Goal: Transaction & Acquisition: Purchase product/service

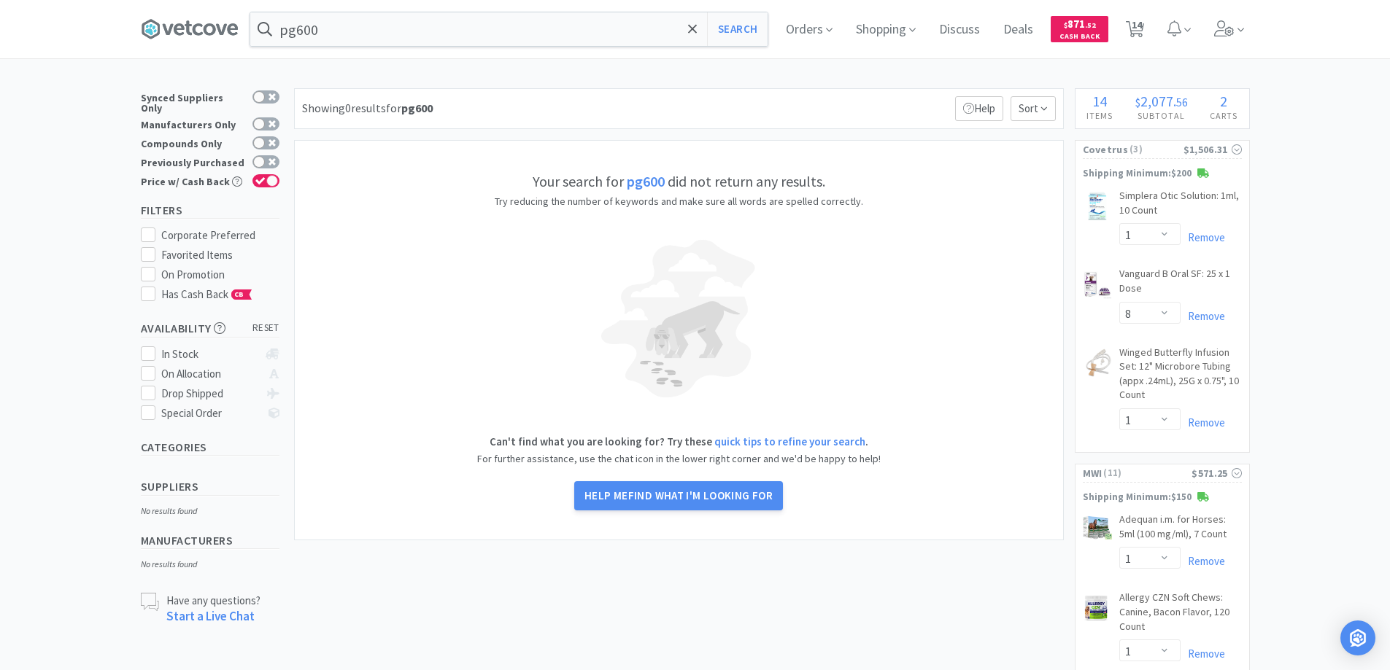
select select "1"
select select "8"
select select "1"
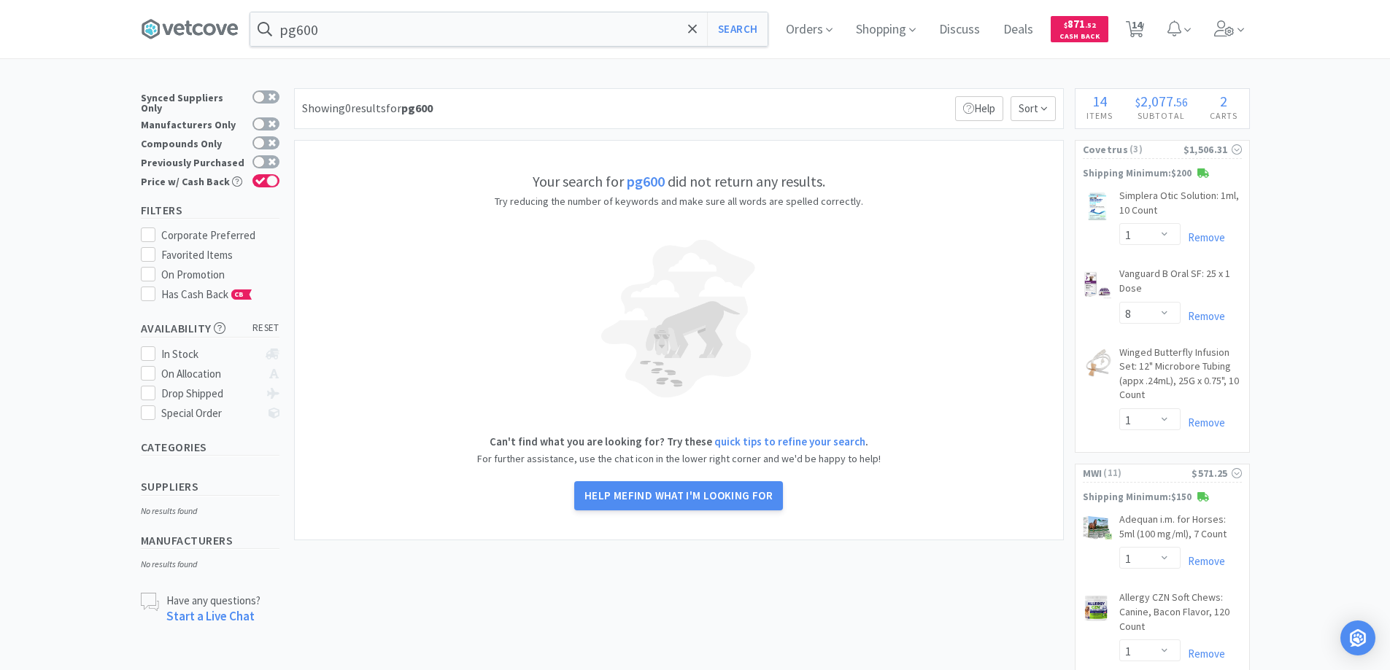
select select "6"
select select "1"
select select "3"
select select "1"
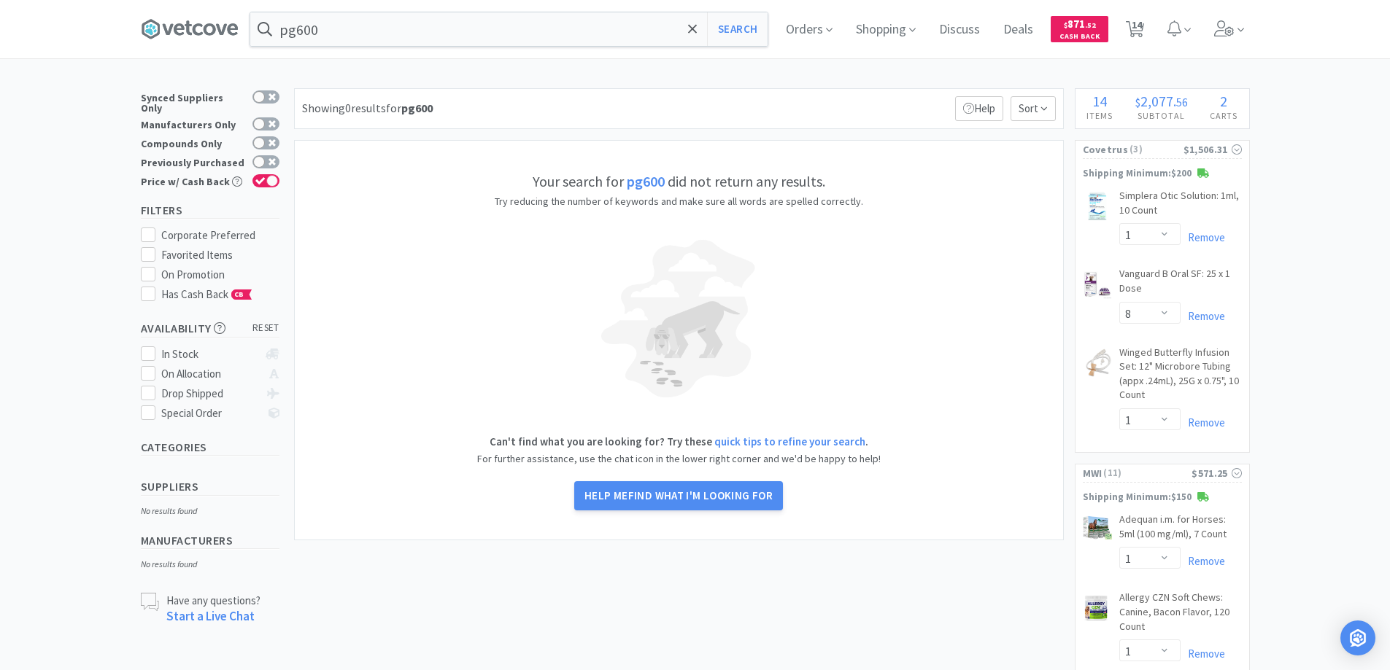
select select "6"
select select "1"
select select "2"
select select "10"
click at [328, 21] on input "pg600" at bounding box center [508, 29] width 517 height 34
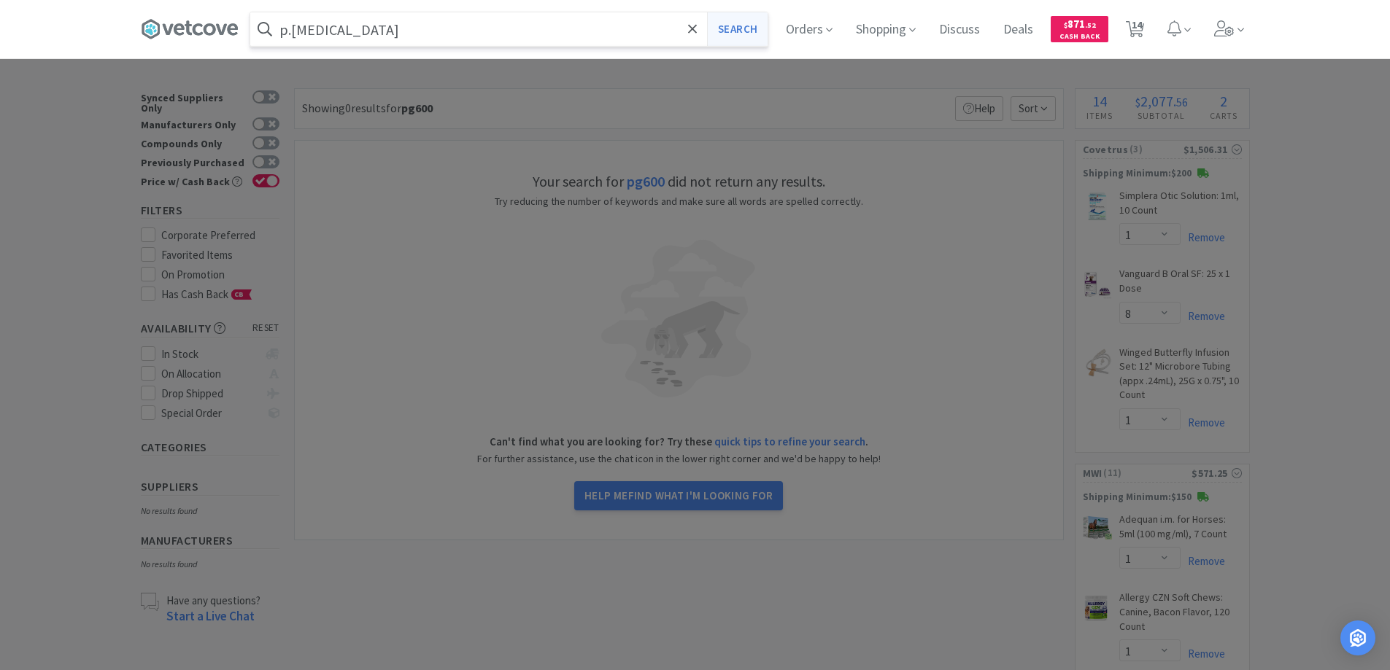
type input "p.g.600"
click at [727, 28] on button "Search" at bounding box center [737, 29] width 61 height 34
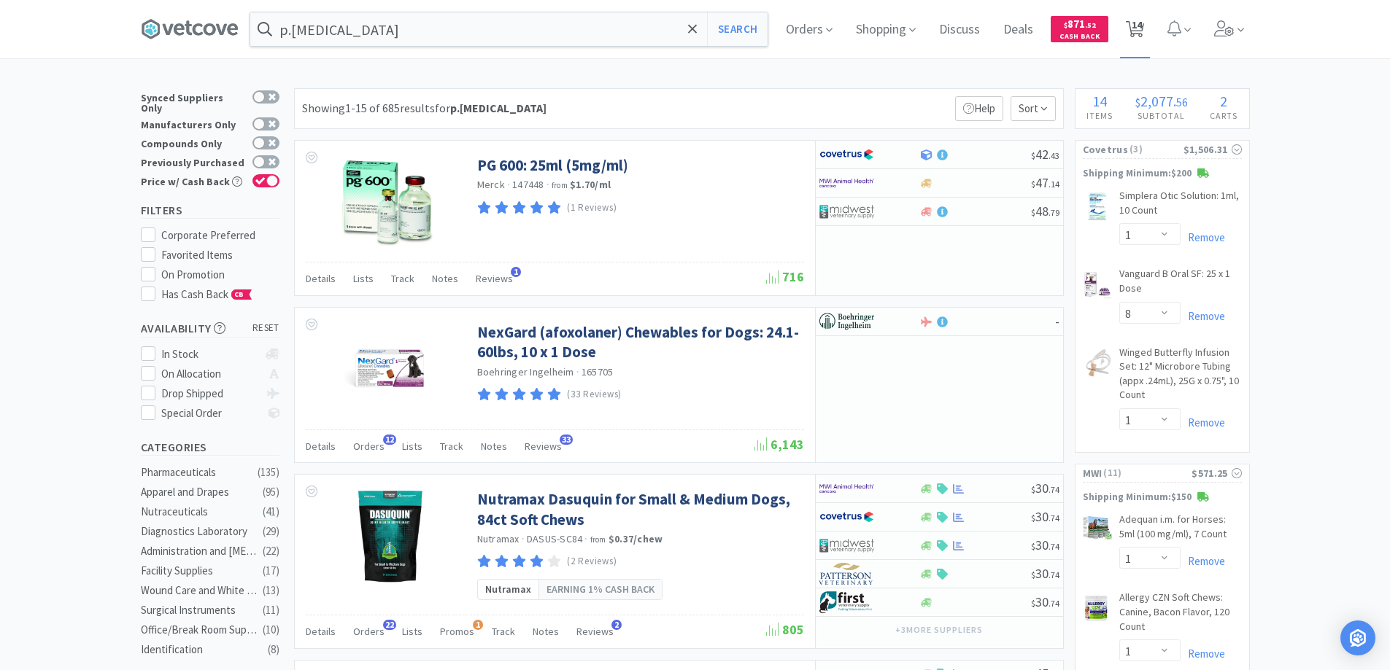
click at [1142, 21] on span "14" at bounding box center [1137, 25] width 10 height 58
select select "1"
select select "8"
select select "1"
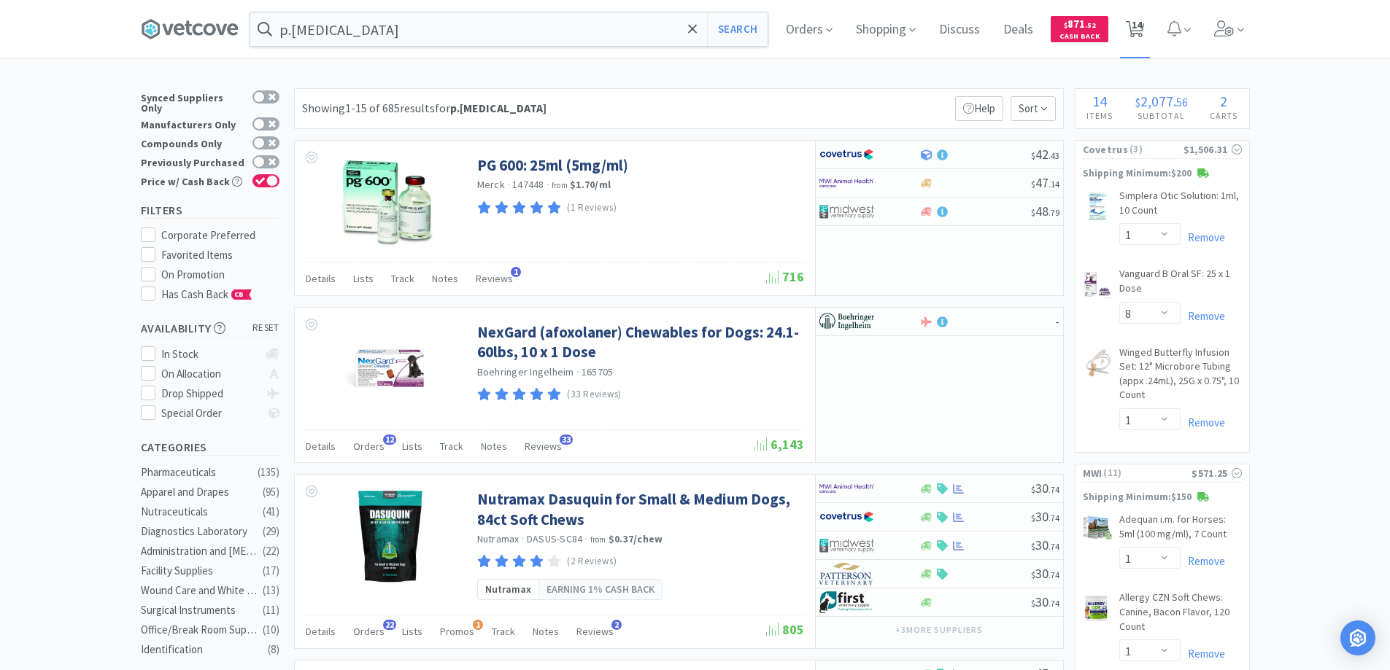
select select "1"
select select "6"
select select "1"
select select "3"
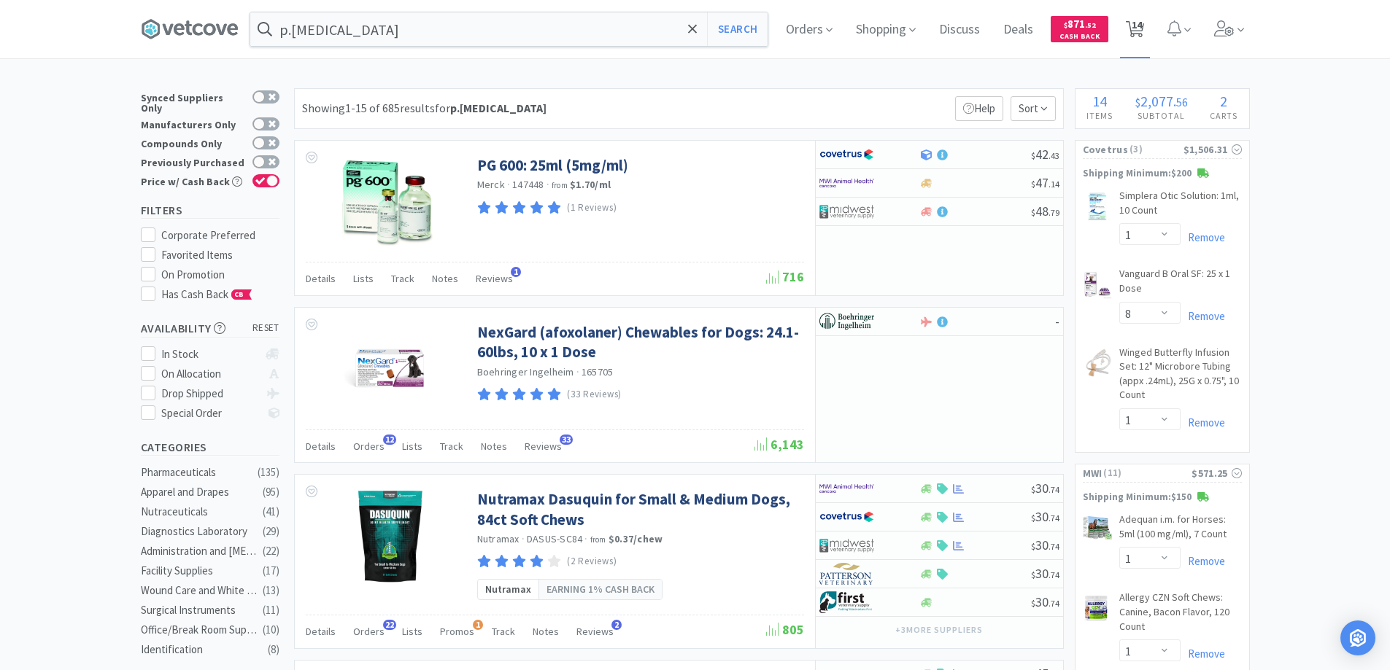
select select "1"
select select "6"
select select "1"
select select "2"
select select "10"
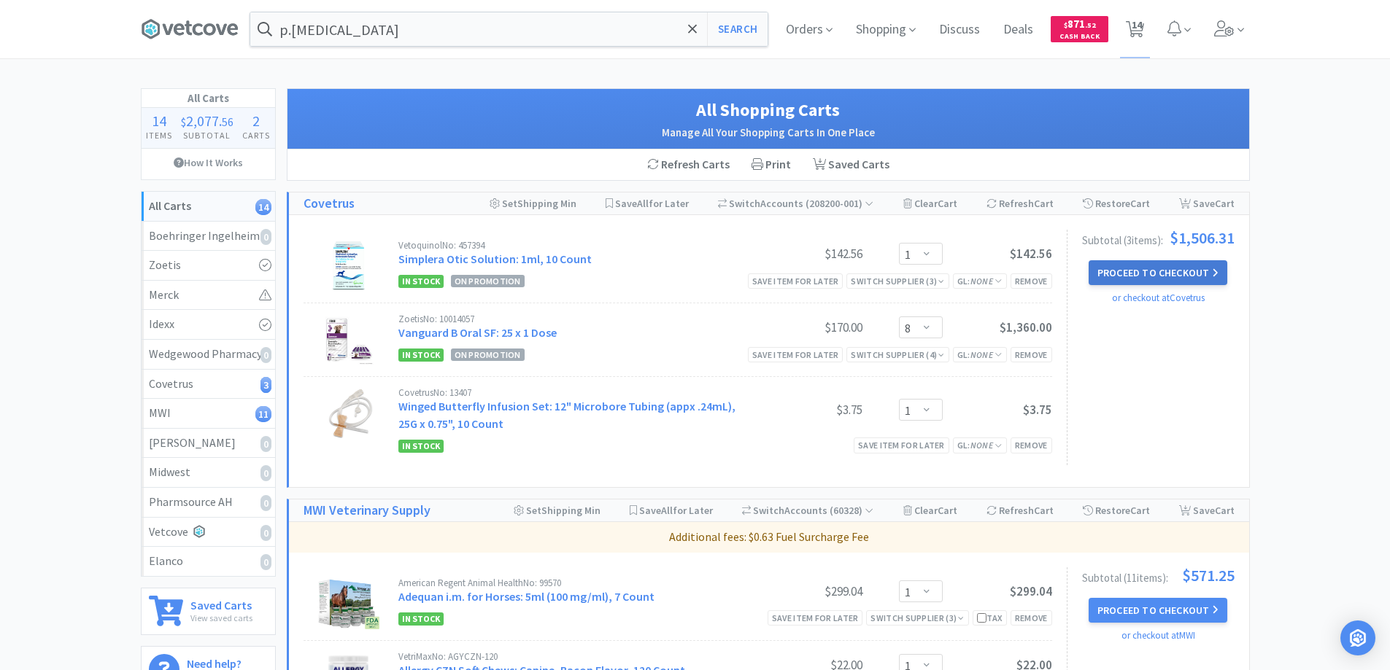
click at [1128, 274] on button "Proceed to Checkout" at bounding box center [1157, 272] width 139 height 25
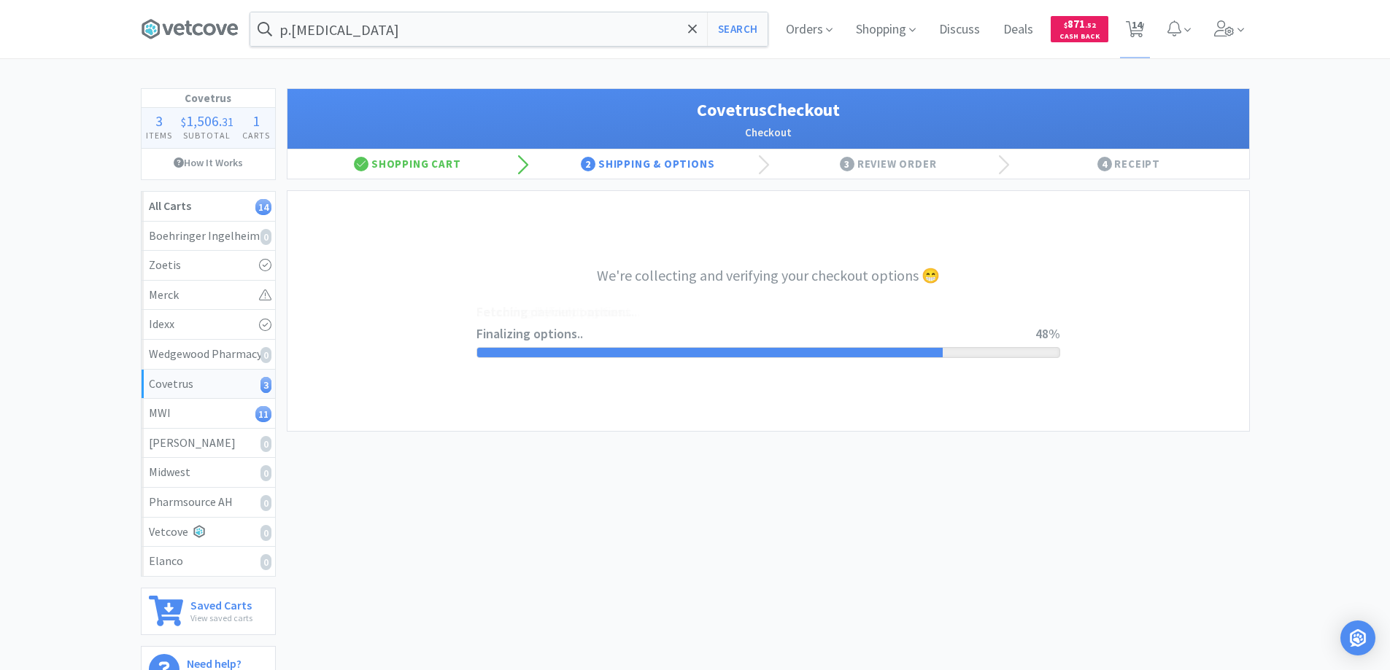
select select "ACCOUNT"
select select "cvt-standard-net"
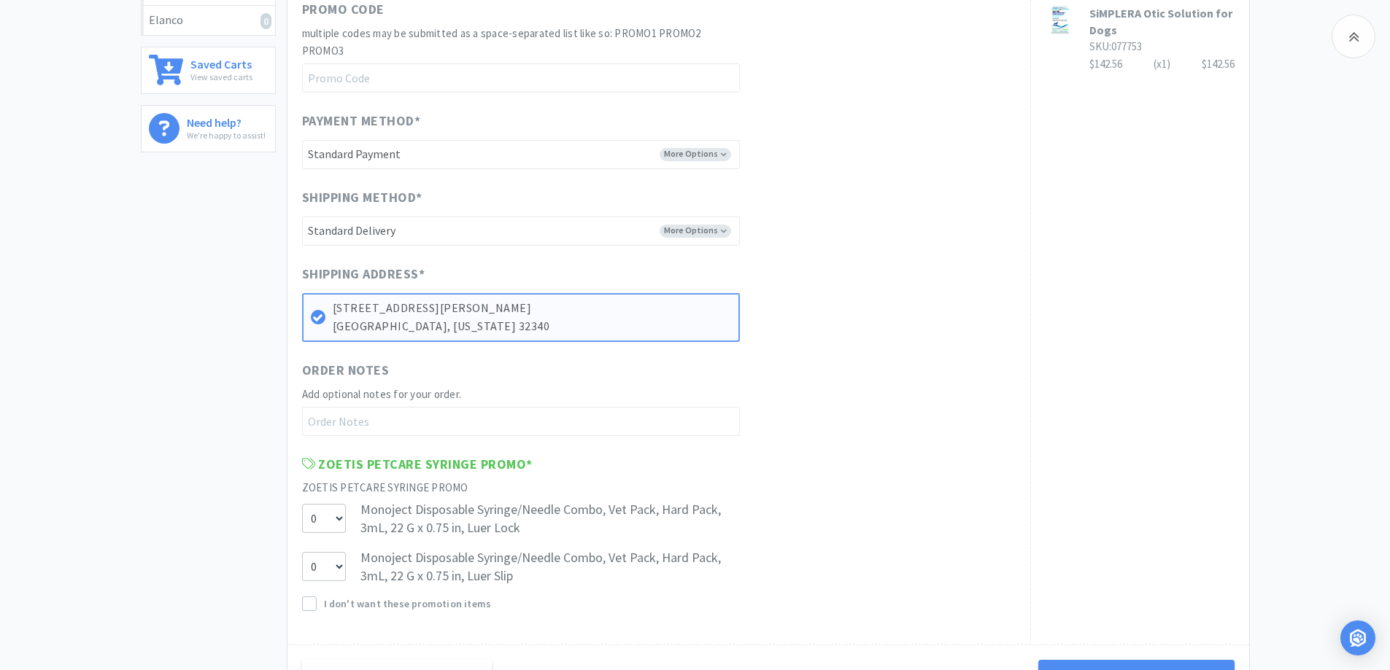
scroll to position [725, 0]
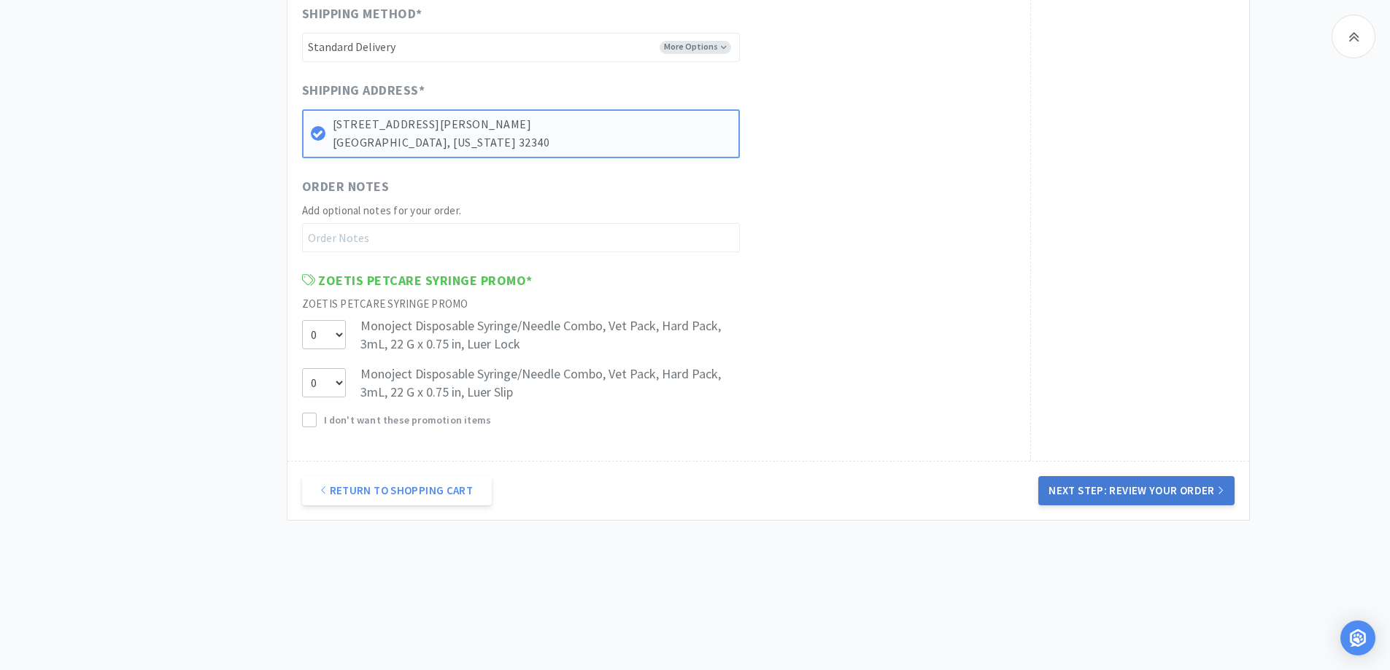
click at [1129, 489] on button "Next Step: Review Your Order" at bounding box center [1136, 490] width 196 height 29
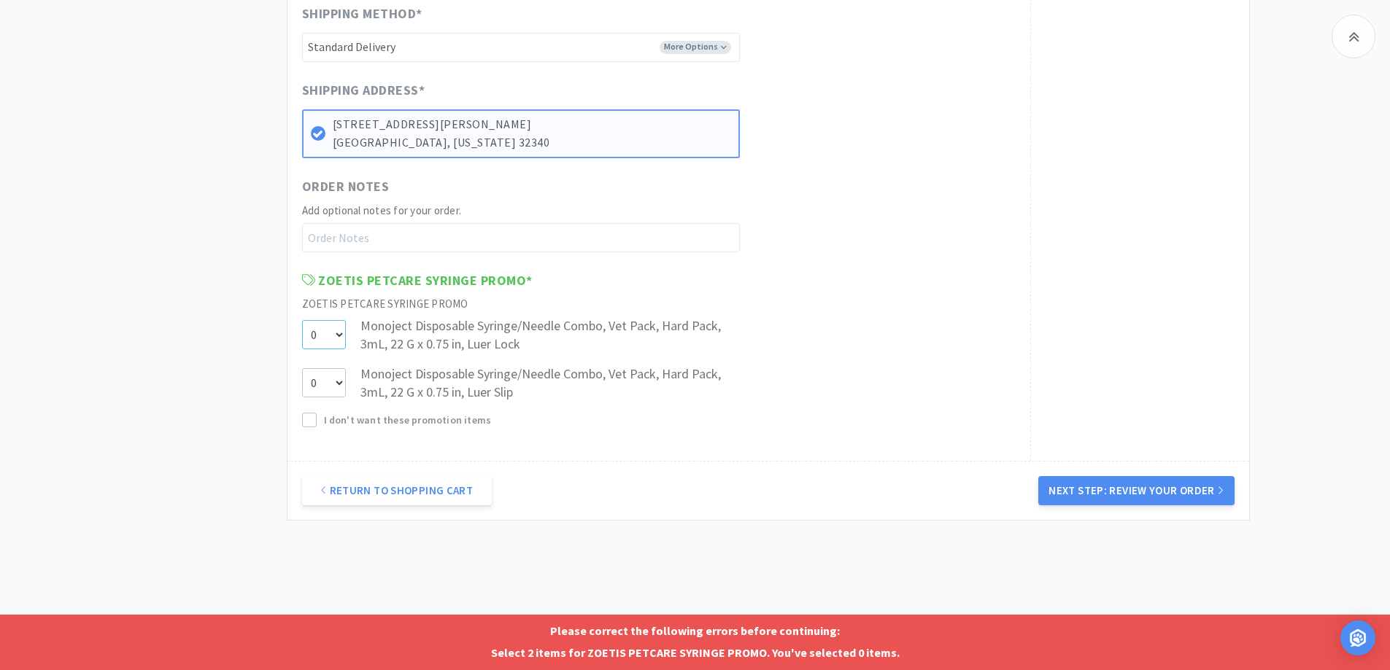
click at [337, 335] on select "0 1 2" at bounding box center [324, 334] width 44 height 29
click at [302, 320] on select "0 1 2" at bounding box center [324, 334] width 44 height 29
click at [1086, 489] on button "Next Step: Review Your Order" at bounding box center [1136, 490] width 196 height 29
click at [338, 336] on select "0 1 2" at bounding box center [324, 334] width 44 height 29
select select "2"
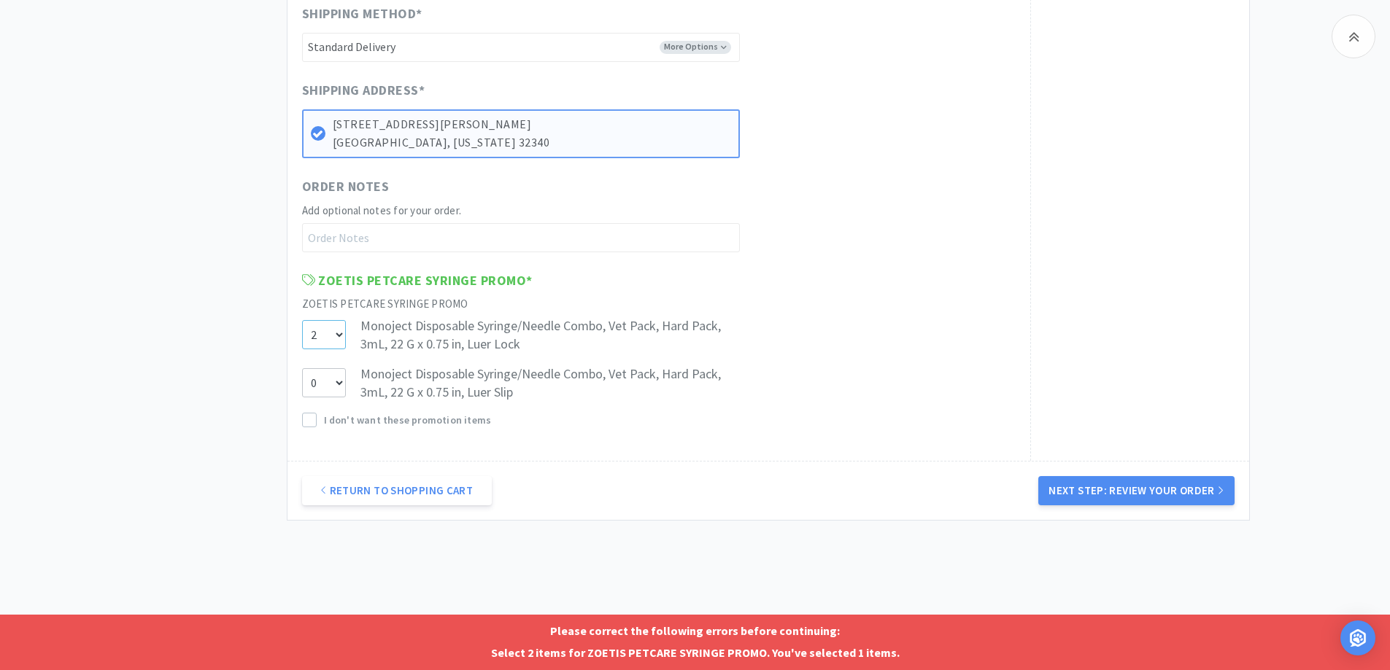
click at [302, 320] on select "0 1 2" at bounding box center [324, 334] width 44 height 29
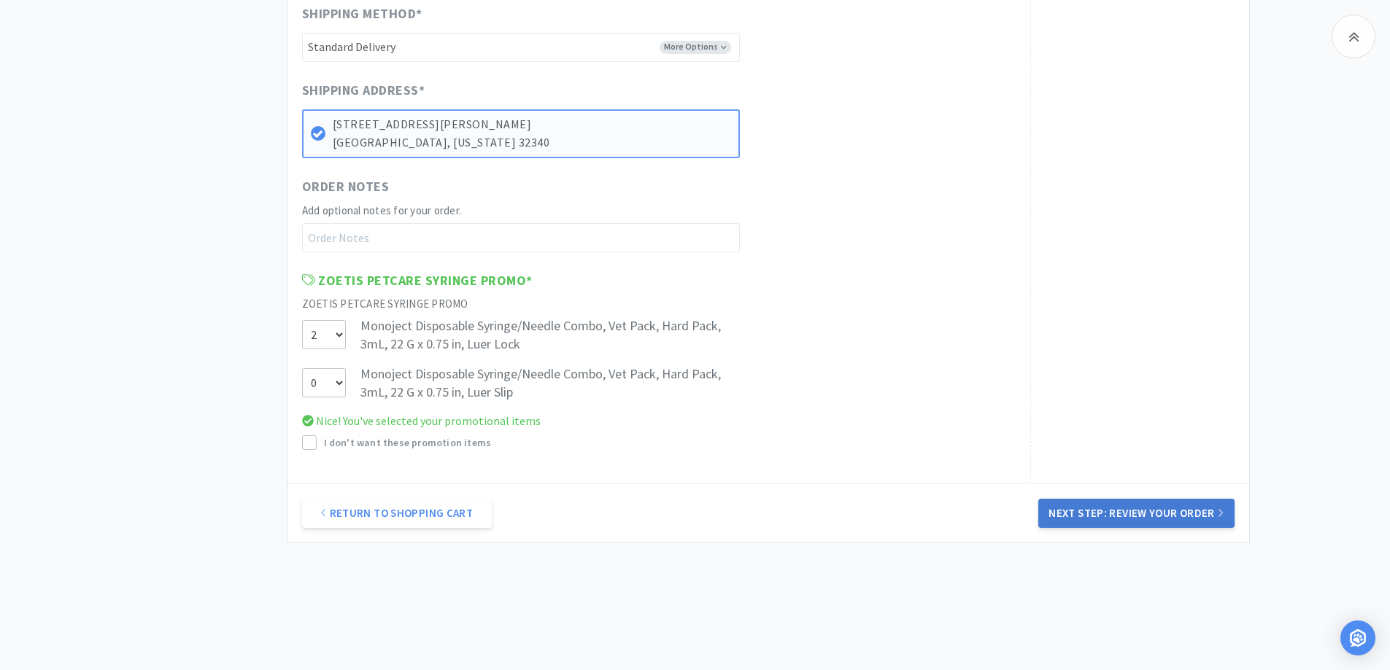
click at [1099, 508] on button "Next Step: Review Your Order" at bounding box center [1136, 513] width 196 height 29
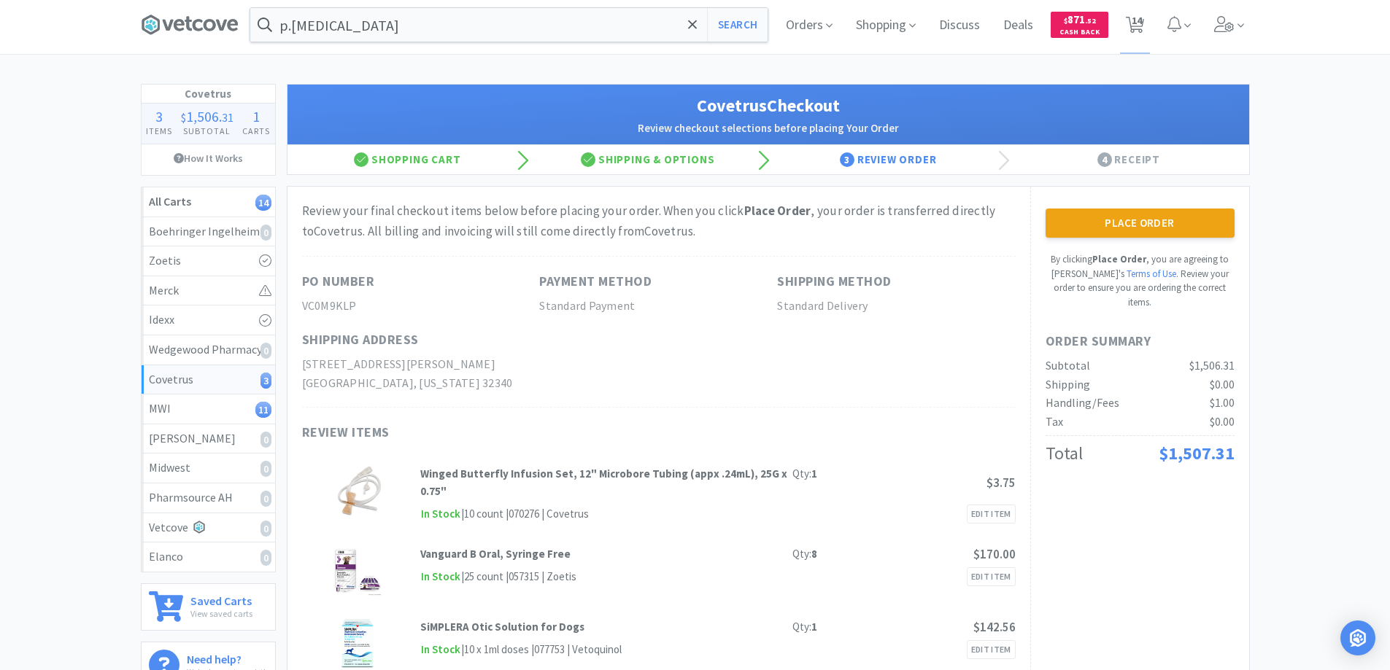
scroll to position [0, 0]
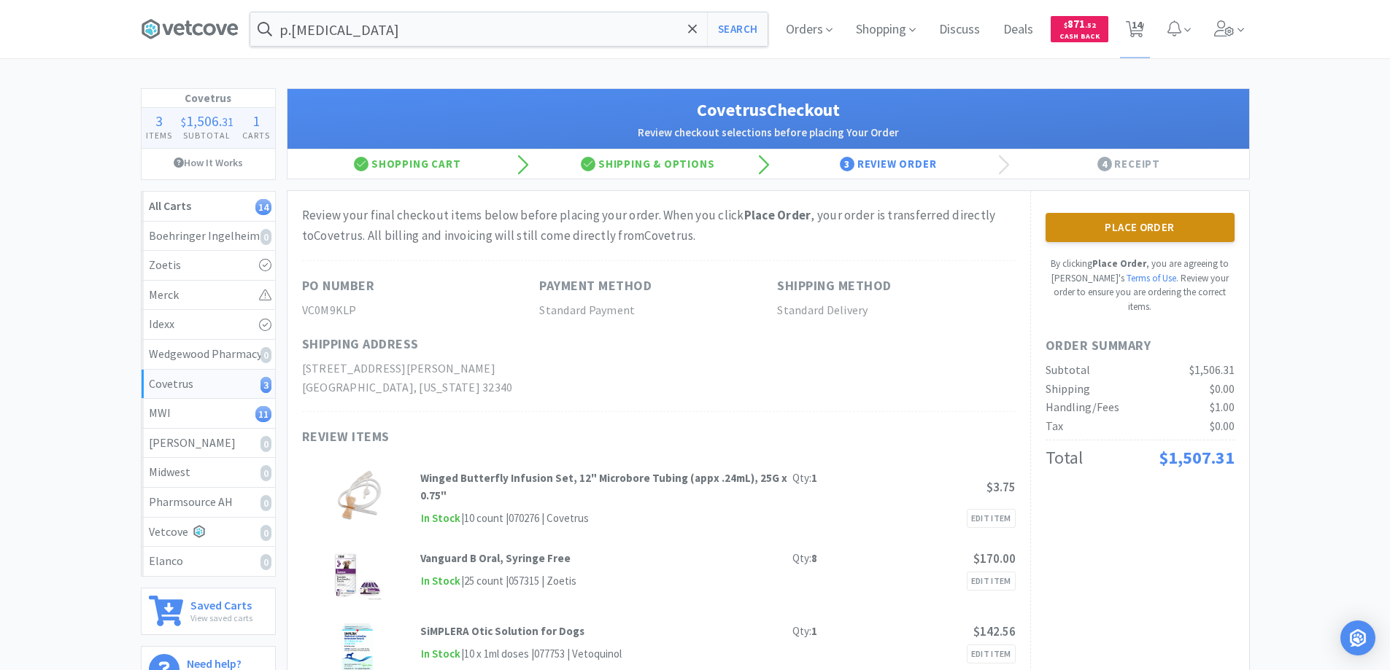
click at [1115, 224] on button "Place Order" at bounding box center [1139, 227] width 189 height 29
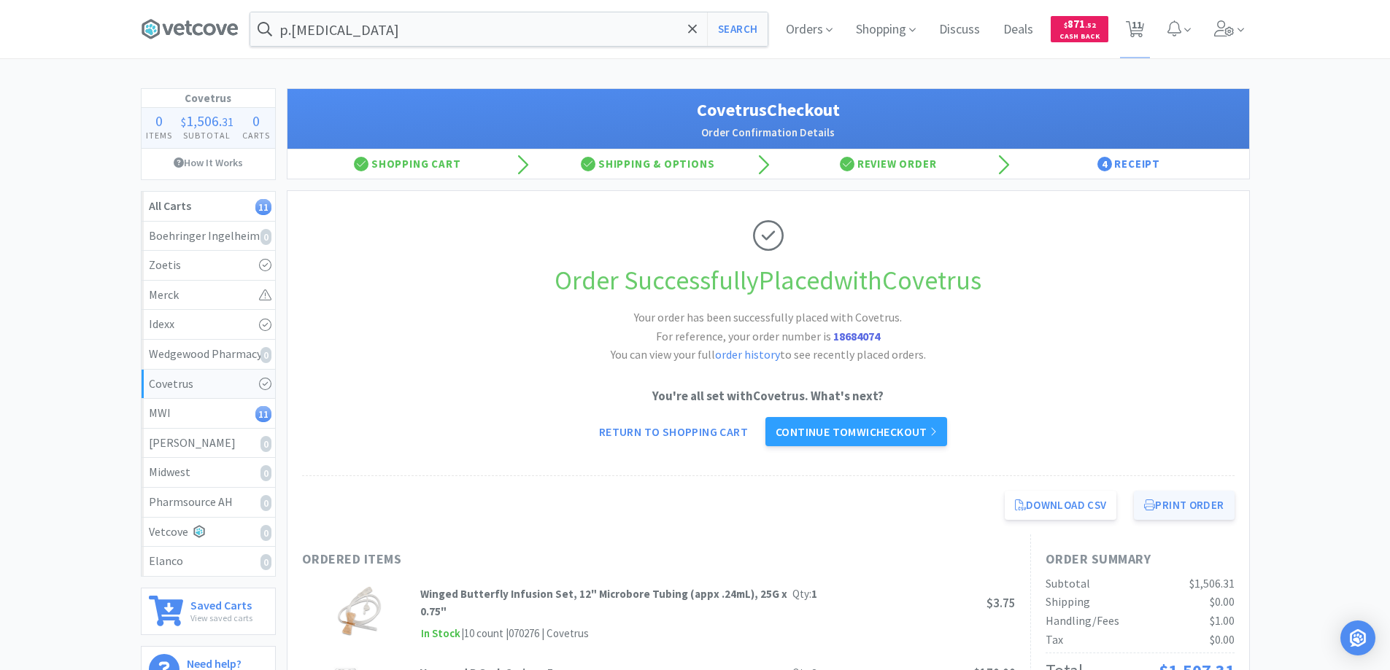
click at [1177, 503] on button "Print Order" at bounding box center [1184, 505] width 100 height 29
click at [854, 430] on link "Continue to MWI checkout" at bounding box center [856, 431] width 182 height 29
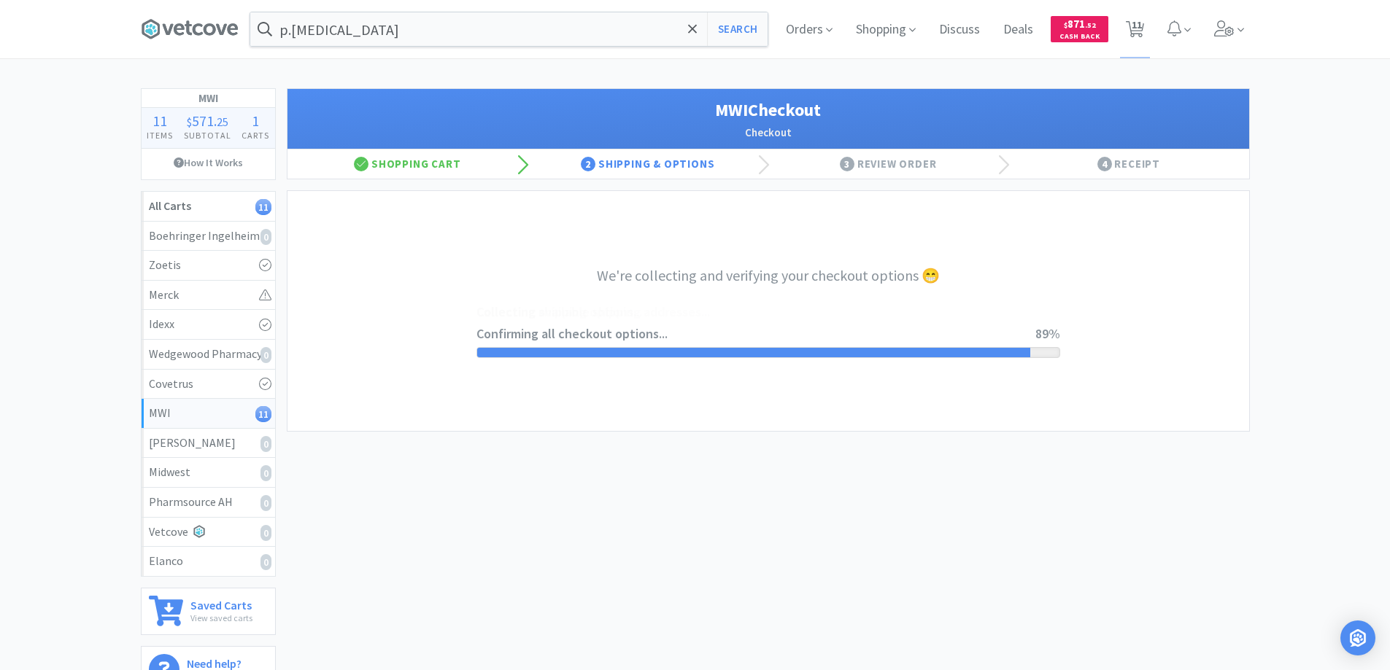
select select "STD_"
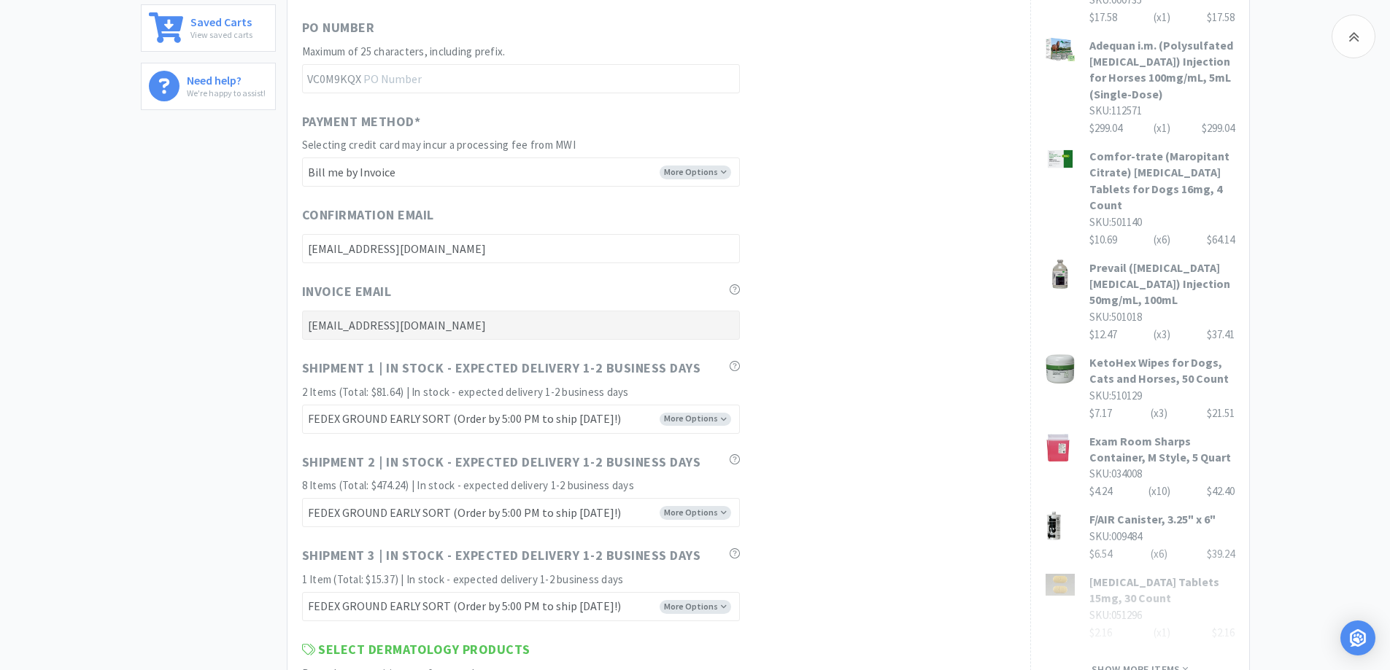
scroll to position [730, 0]
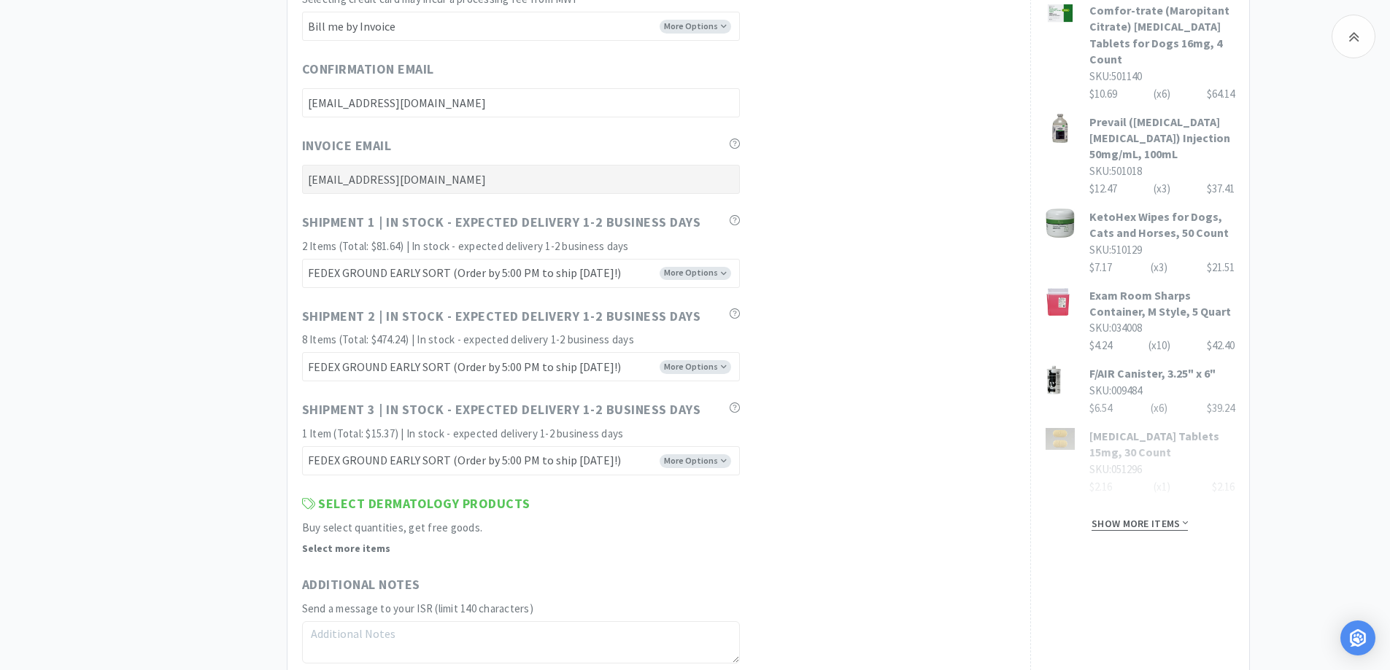
click at [1113, 531] on span "Show more items" at bounding box center [1139, 524] width 96 height 14
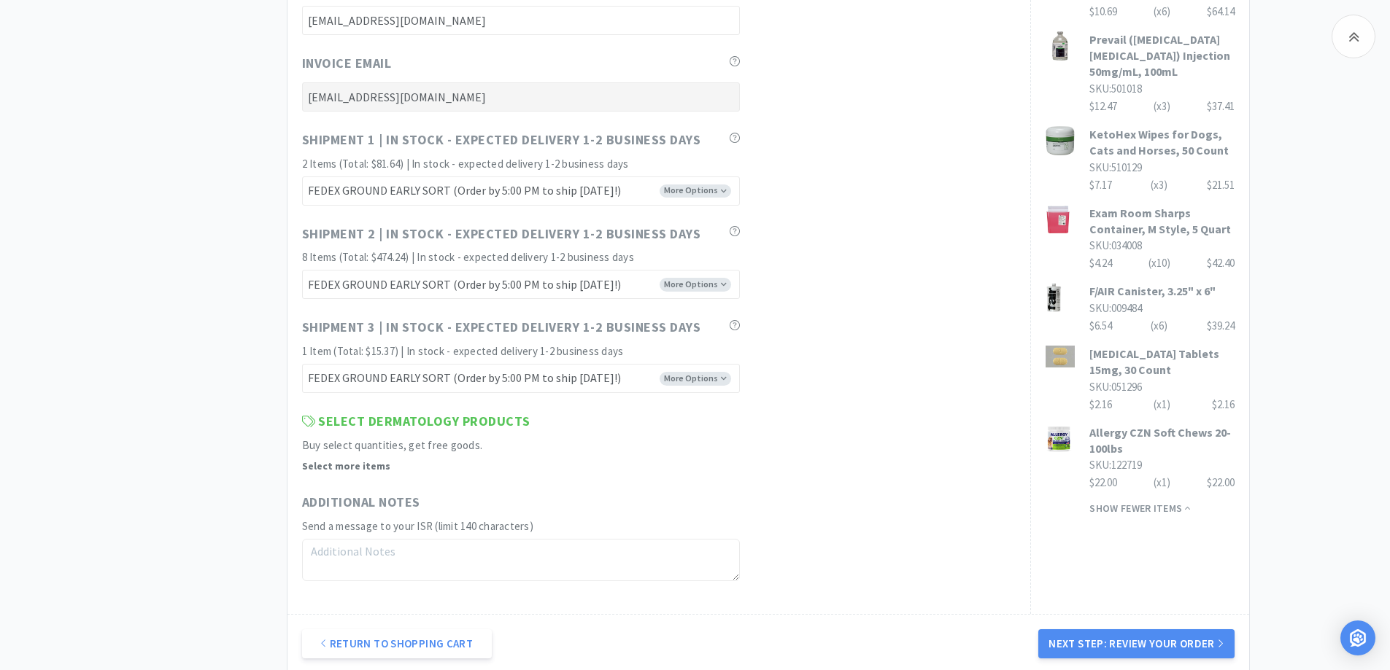
scroll to position [965, 0]
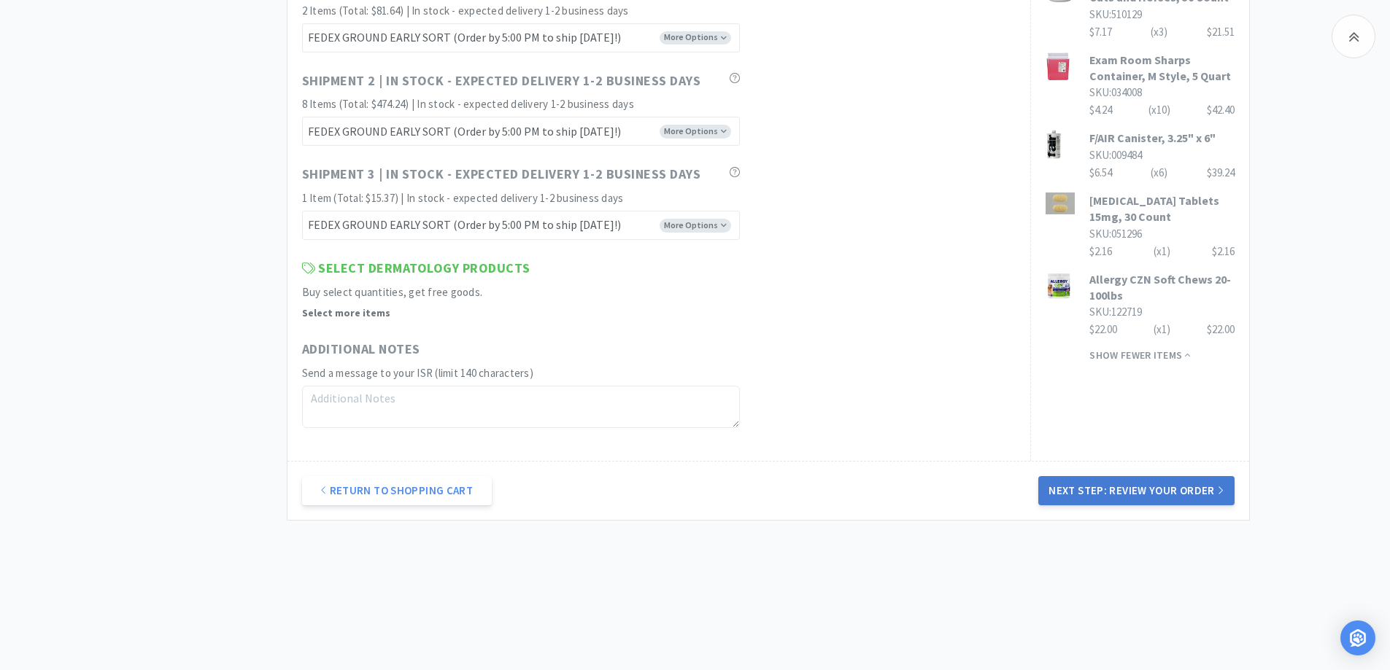
click at [1083, 491] on button "Next Step: Review Your Order" at bounding box center [1136, 490] width 196 height 29
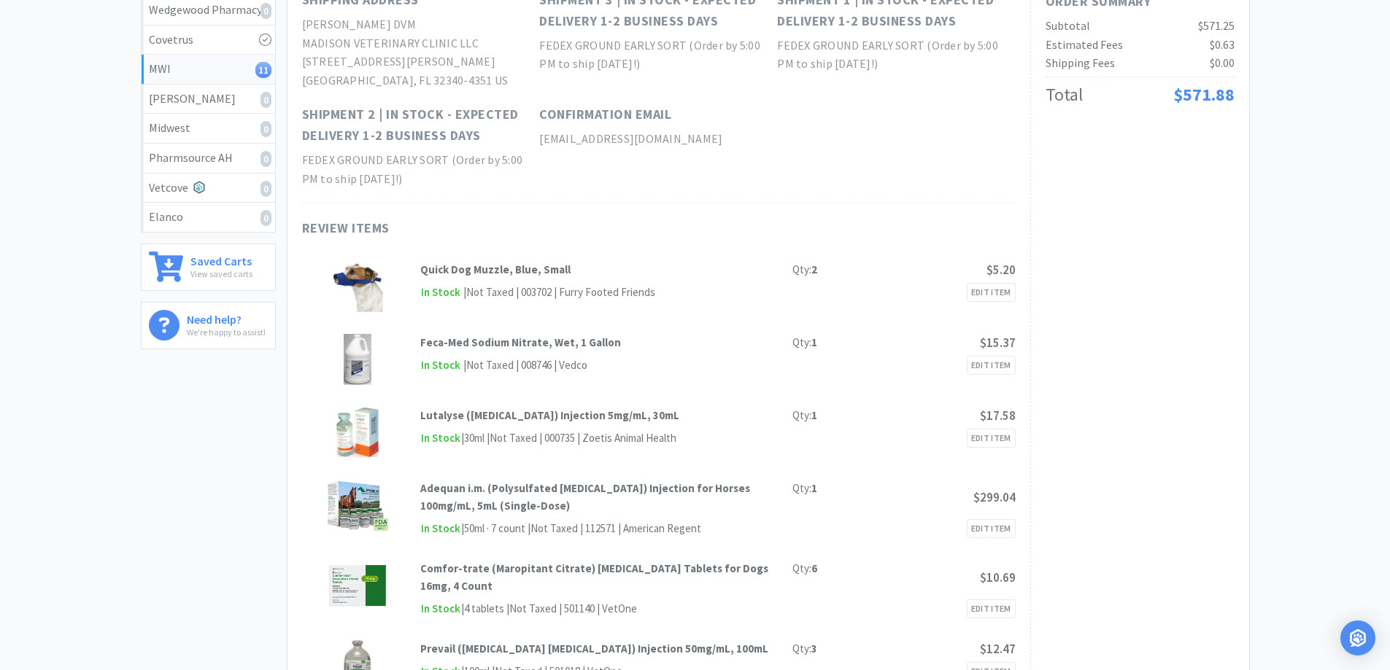
scroll to position [82, 0]
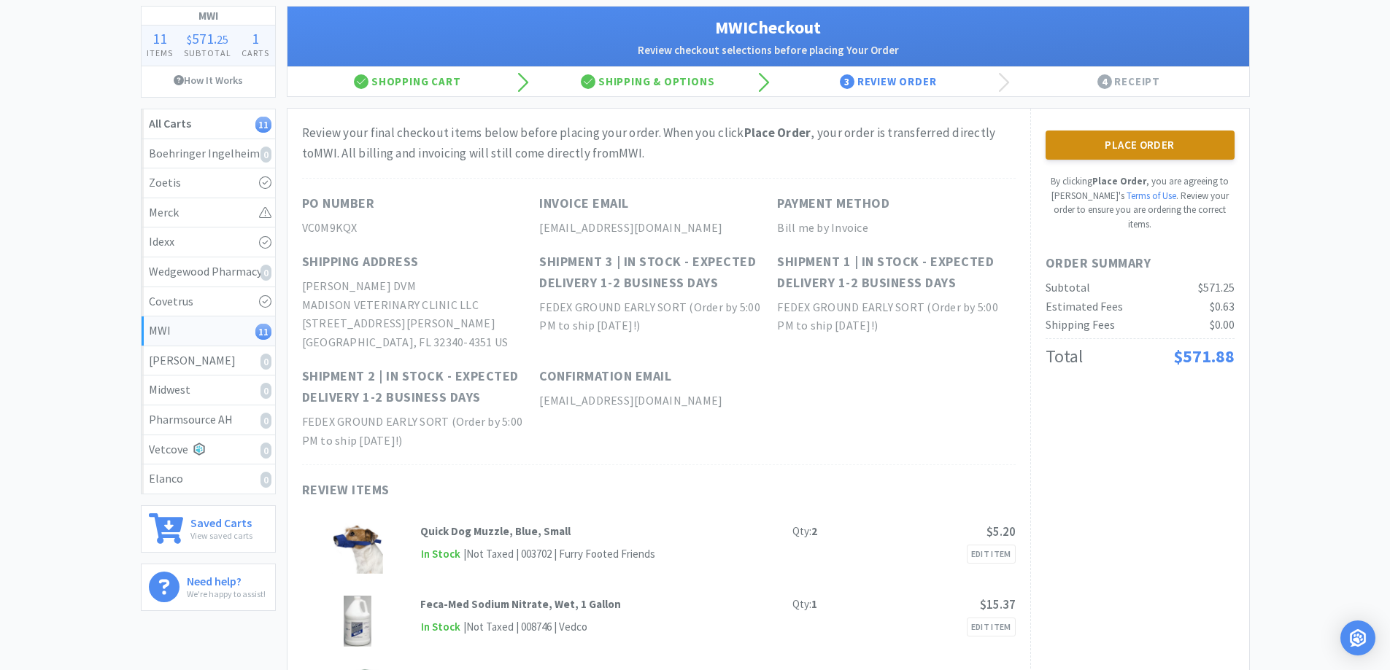
click at [1131, 142] on button "Place Order" at bounding box center [1139, 145] width 189 height 29
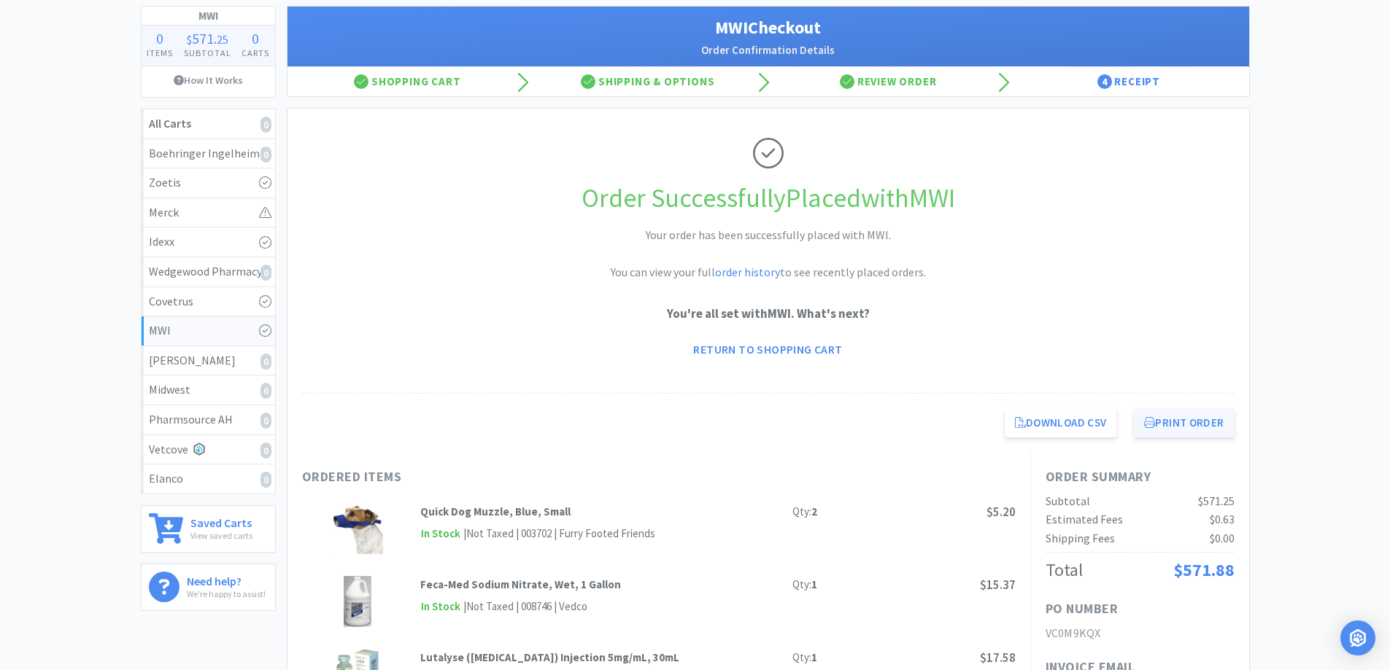
drag, startPoint x: 1161, startPoint y: 420, endPoint x: 1172, endPoint y: 420, distance: 10.9
click at [1169, 420] on button "Print Order" at bounding box center [1184, 423] width 100 height 29
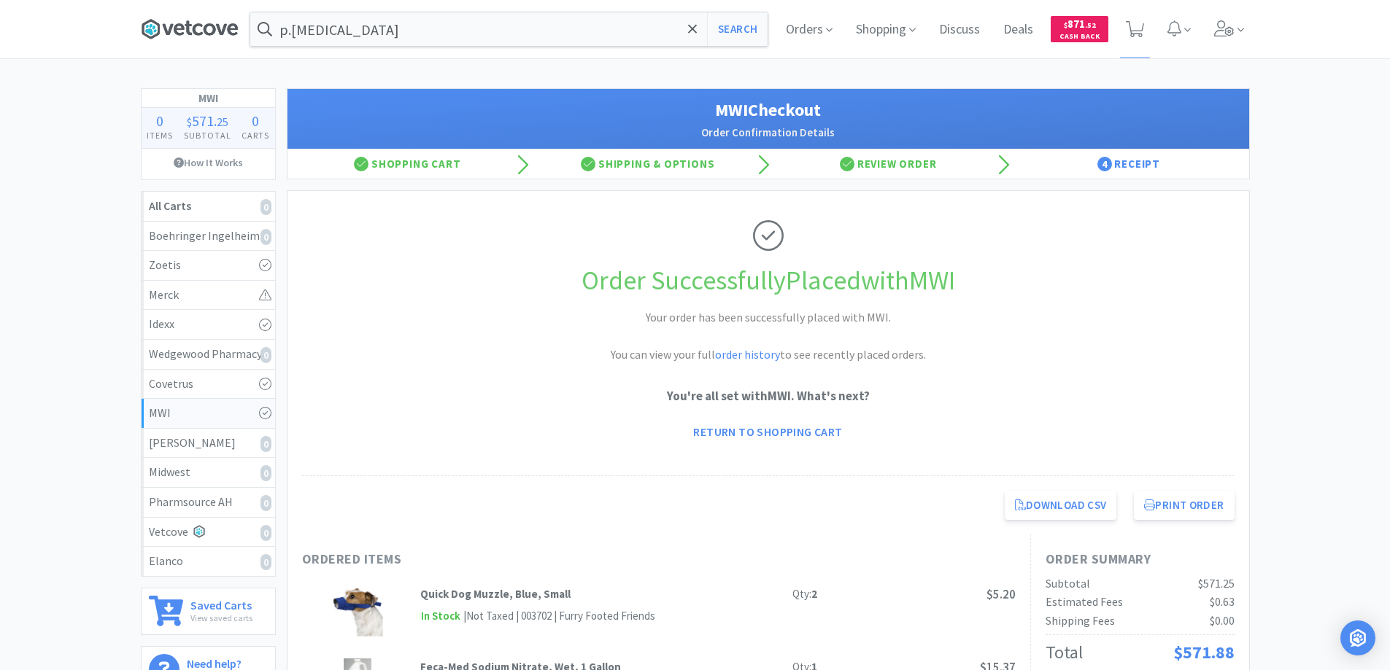
click at [186, 25] on icon at bounding box center [188, 28] width 7 height 15
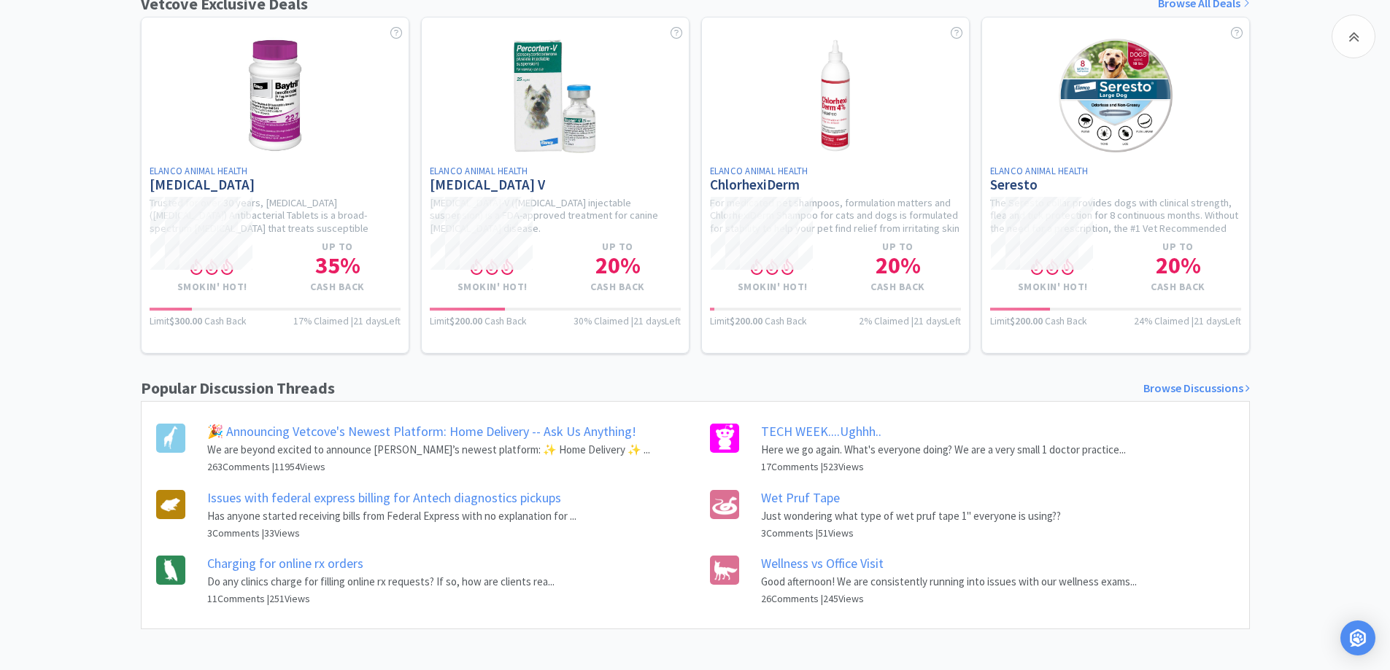
scroll to position [584, 0]
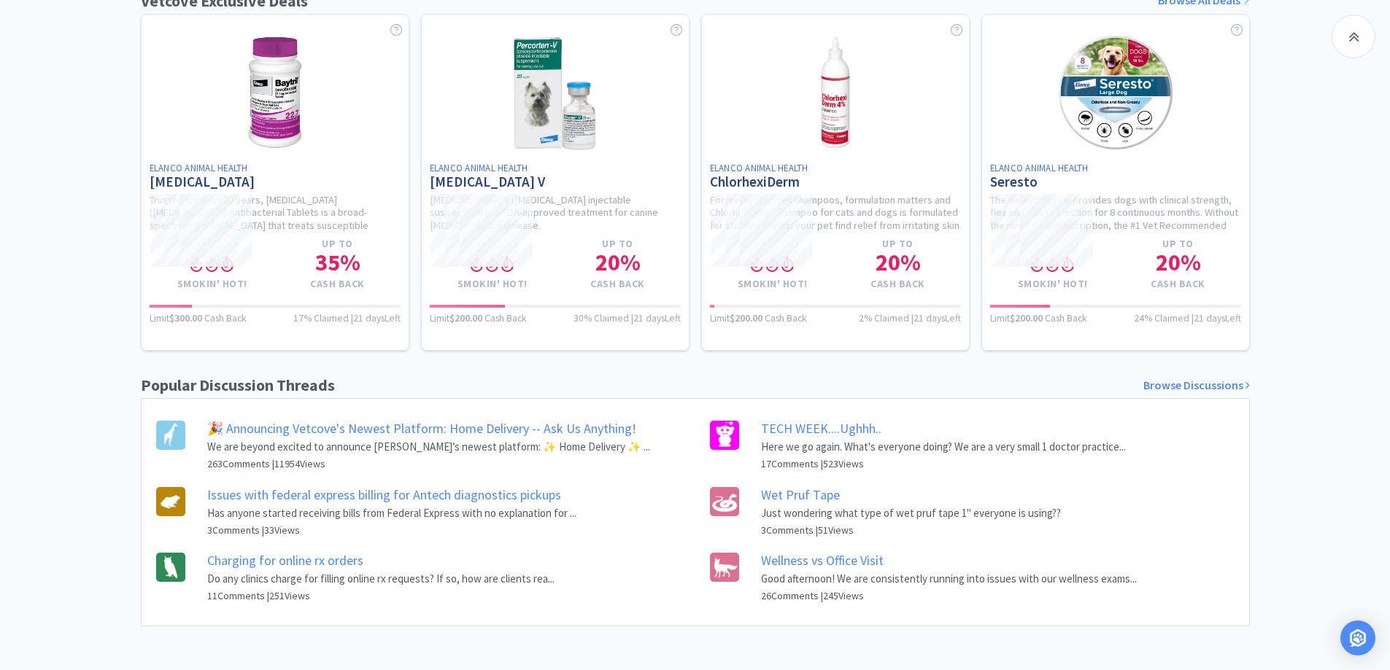
click at [797, 497] on link "Wet Pruf Tape" at bounding box center [800, 495] width 79 height 17
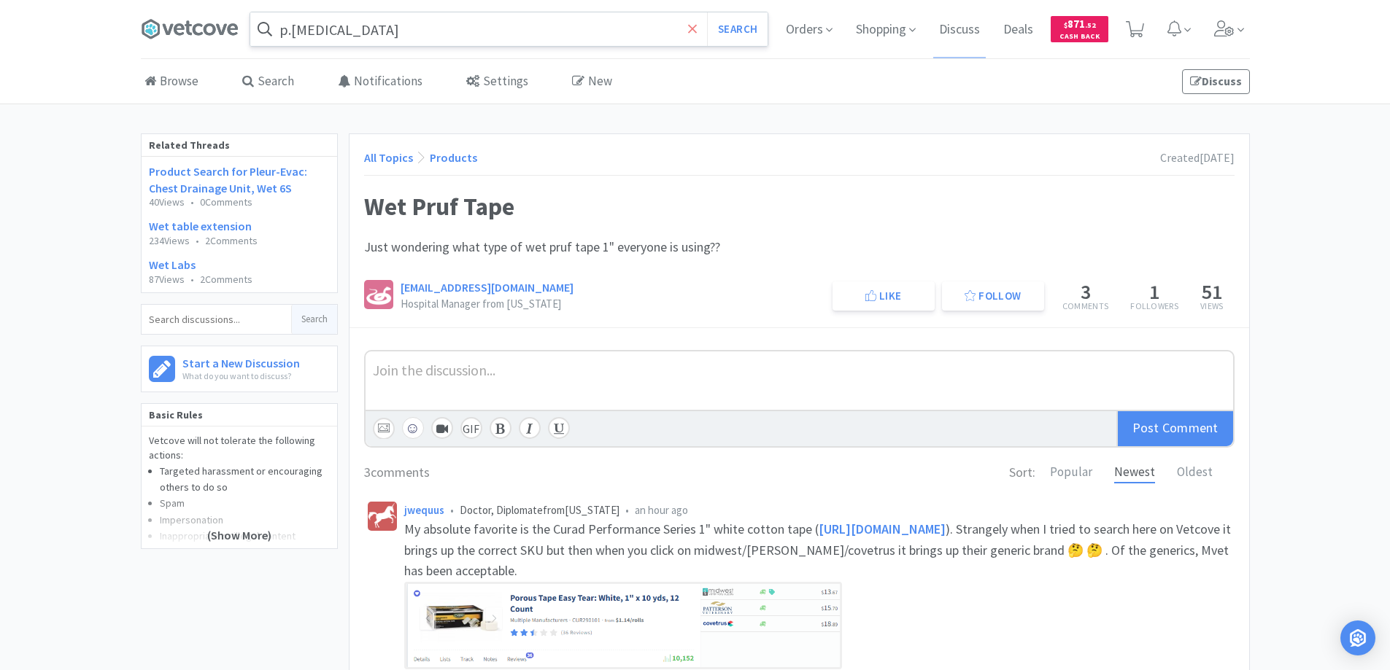
click at [692, 31] on icon at bounding box center [692, 29] width 9 height 15
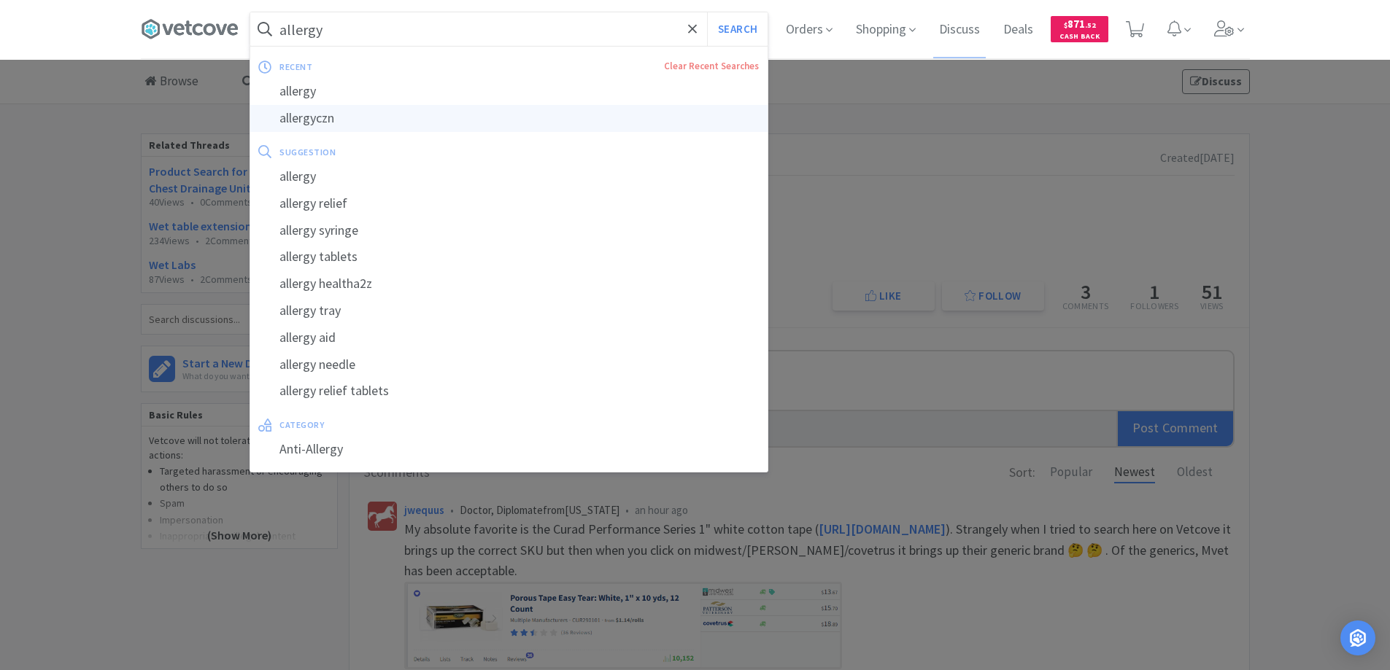
click at [293, 117] on div "allergyczn" at bounding box center [508, 118] width 517 height 27
type input "allergyczn"
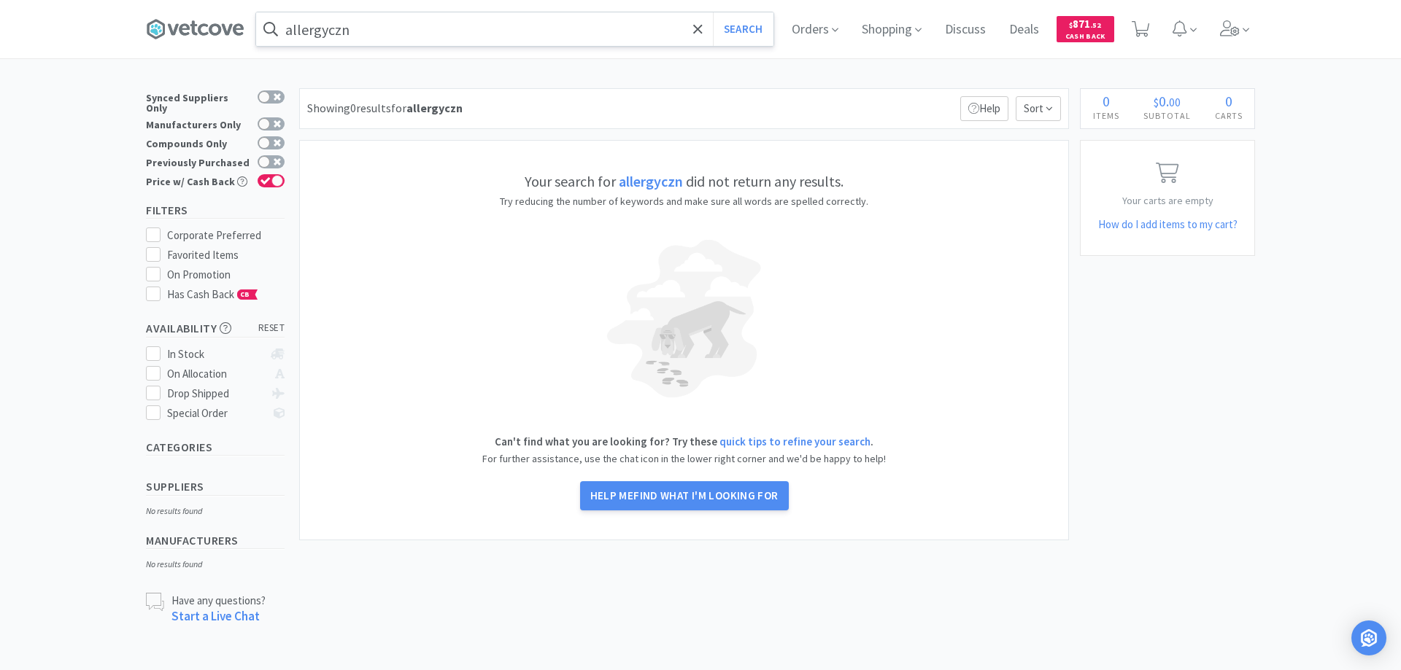
click at [362, 28] on input "allergyczn" at bounding box center [514, 29] width 517 height 34
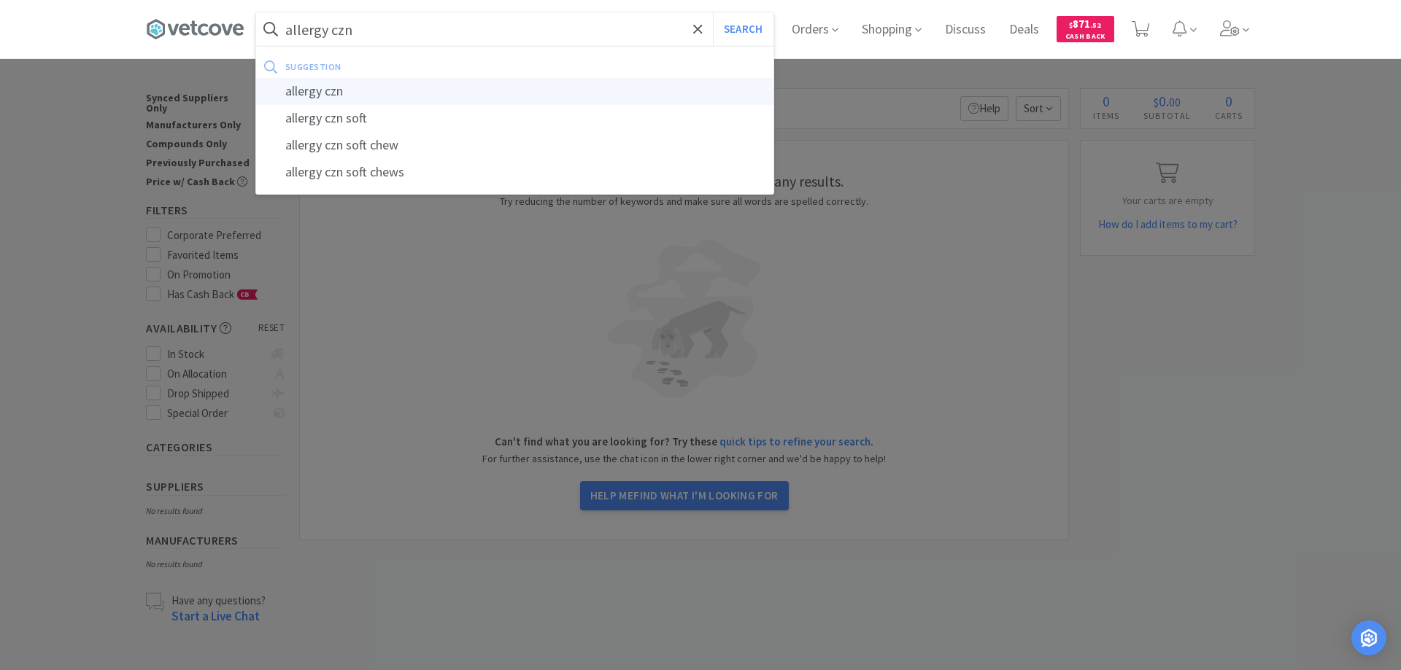
type input "allergy czn"
click at [328, 90] on div "allergy czn" at bounding box center [514, 91] width 517 height 27
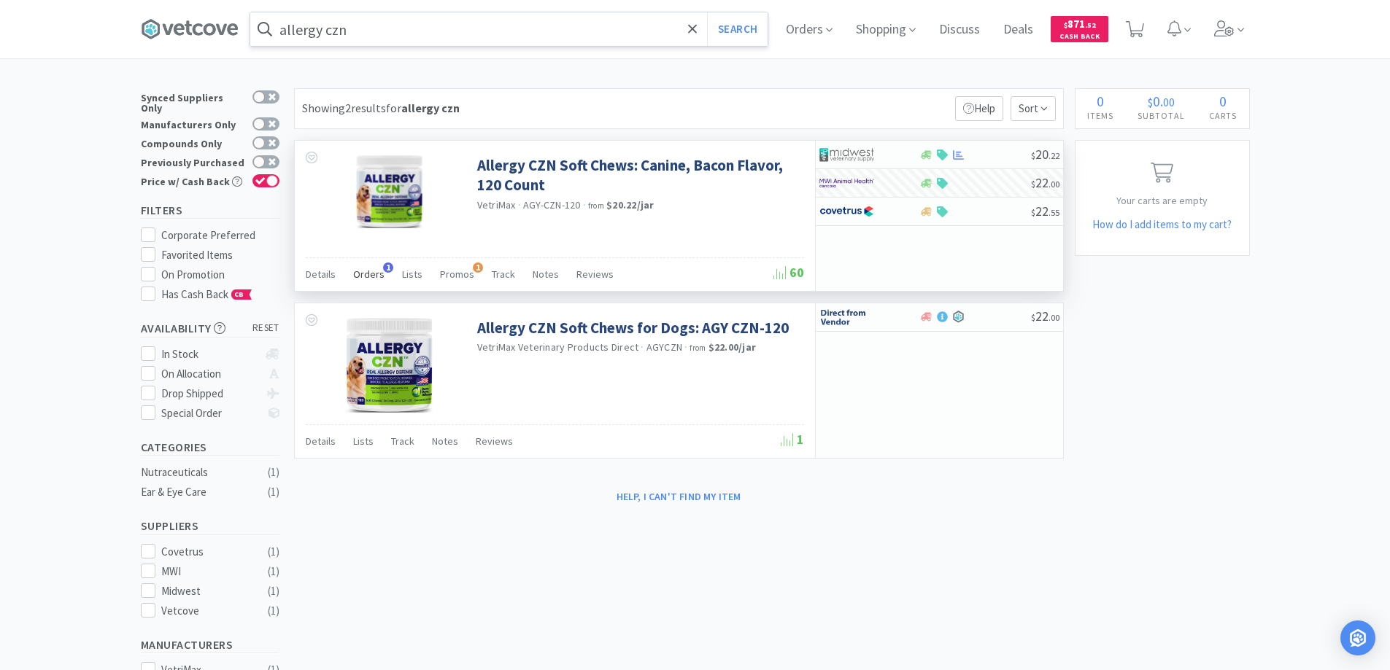
click at [385, 267] on span "1" at bounding box center [388, 268] width 10 height 10
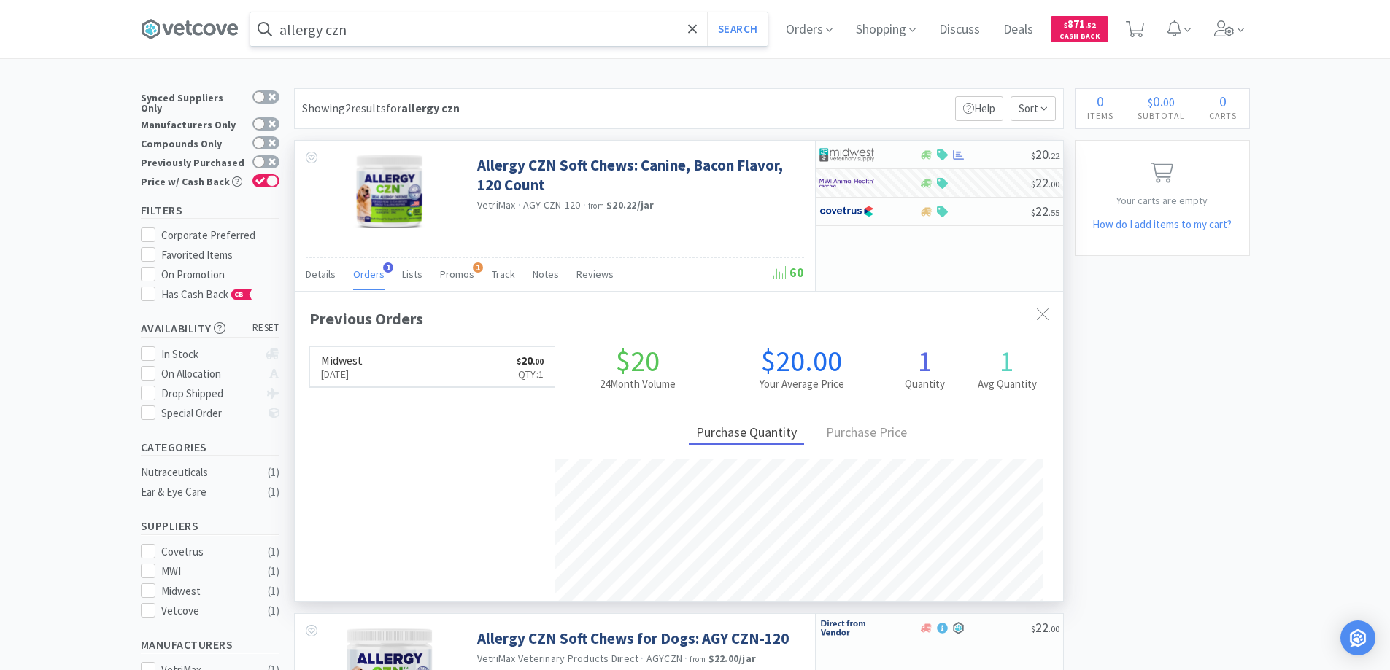
scroll to position [378, 768]
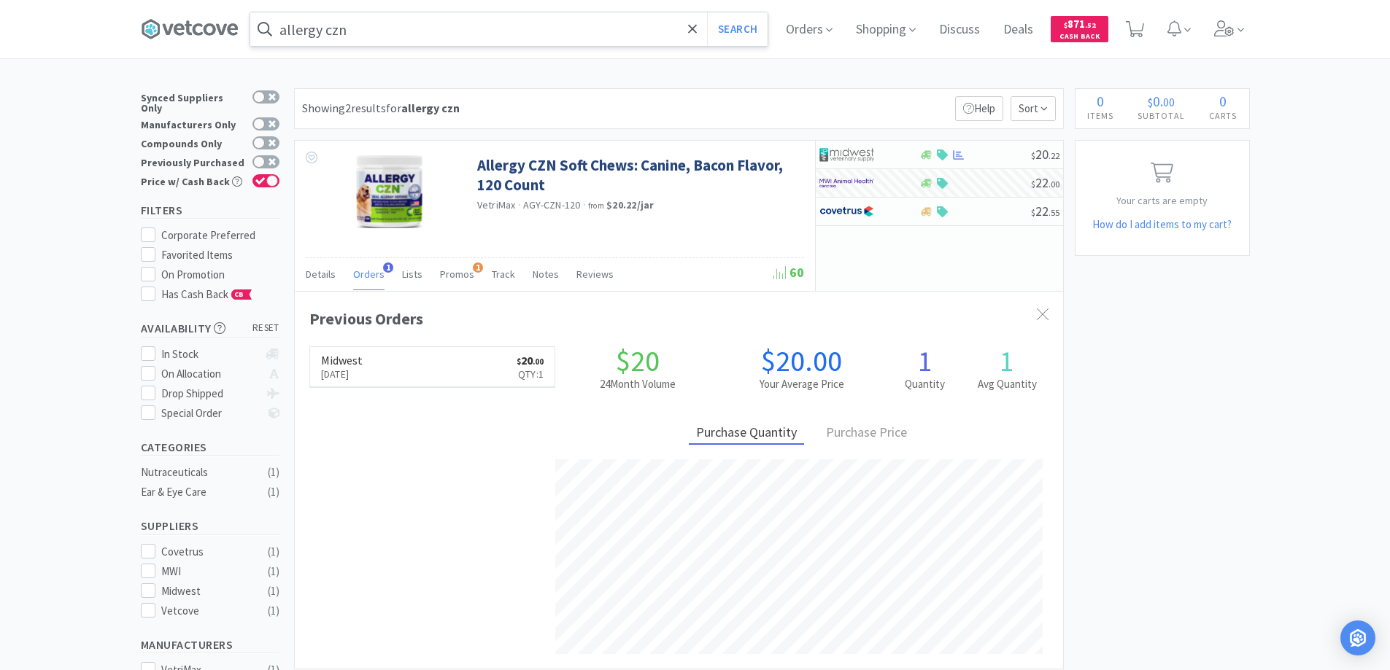
click at [1164, 465] on div "× Filter Results Synced Suppliers Only Manufacturers Only Compounds Only Previo…" at bounding box center [695, 489] width 1109 height 803
click at [813, 28] on span "Orders" at bounding box center [809, 29] width 58 height 58
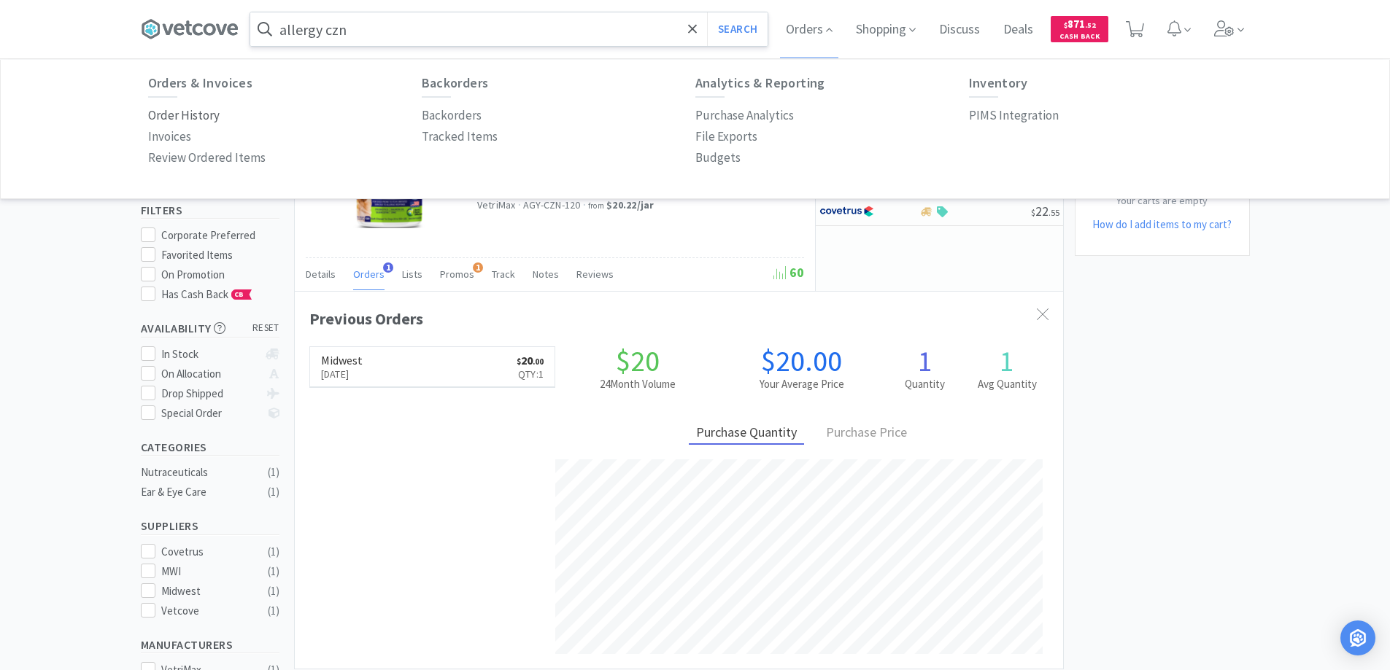
click at [205, 114] on p "Order History" at bounding box center [183, 116] width 71 height 20
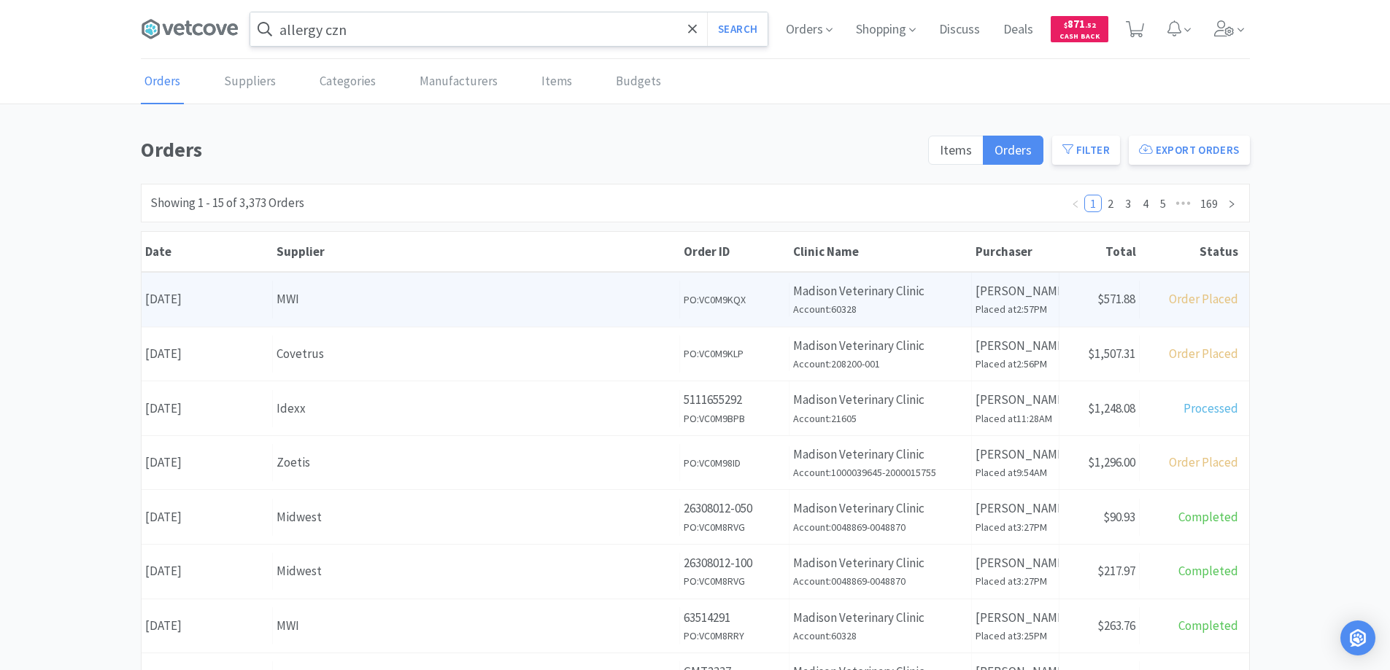
click at [362, 292] on div "MWI" at bounding box center [475, 300] width 399 height 20
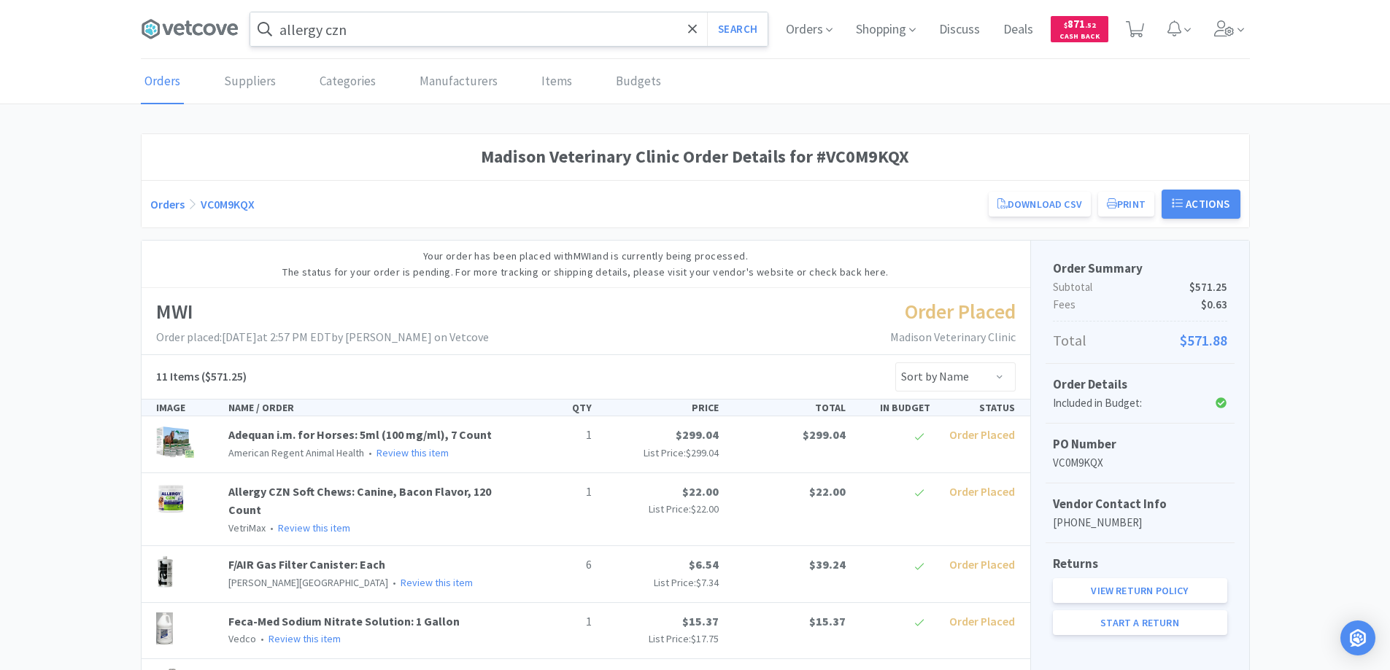
click at [160, 204] on link "Orders" at bounding box center [167, 204] width 34 height 15
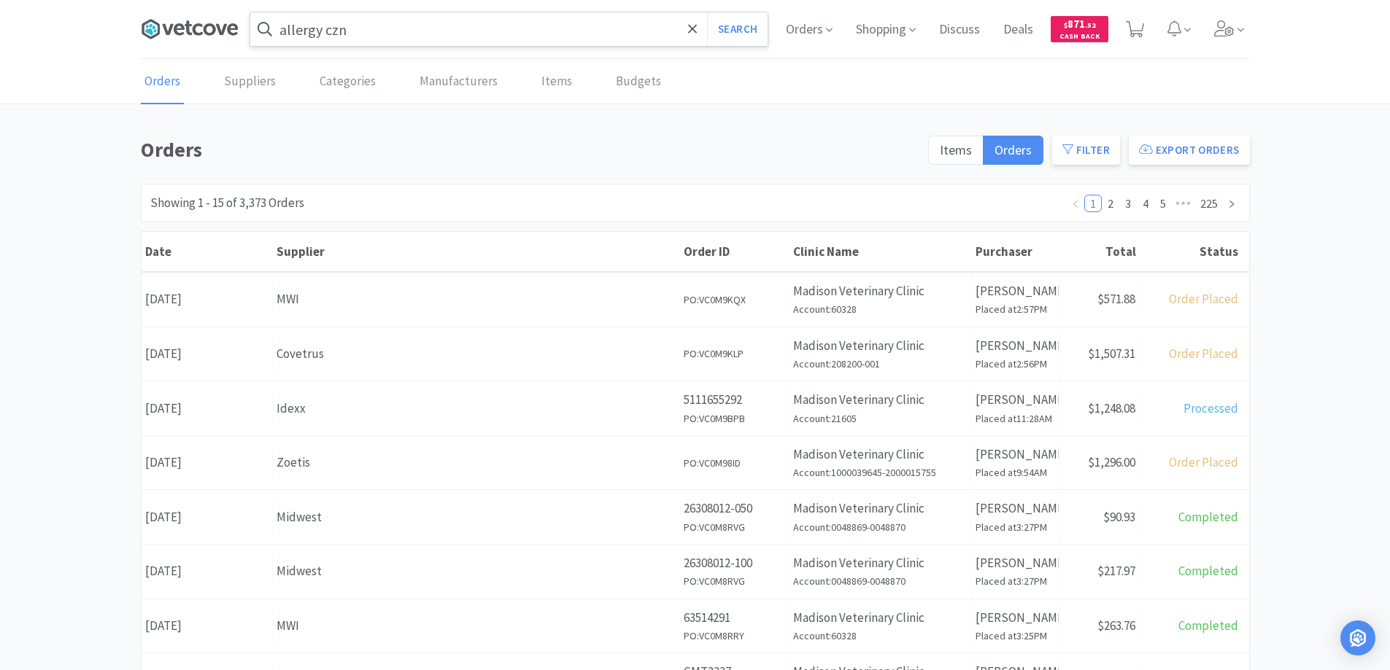
click at [204, 26] on icon at bounding box center [190, 29] width 98 height 22
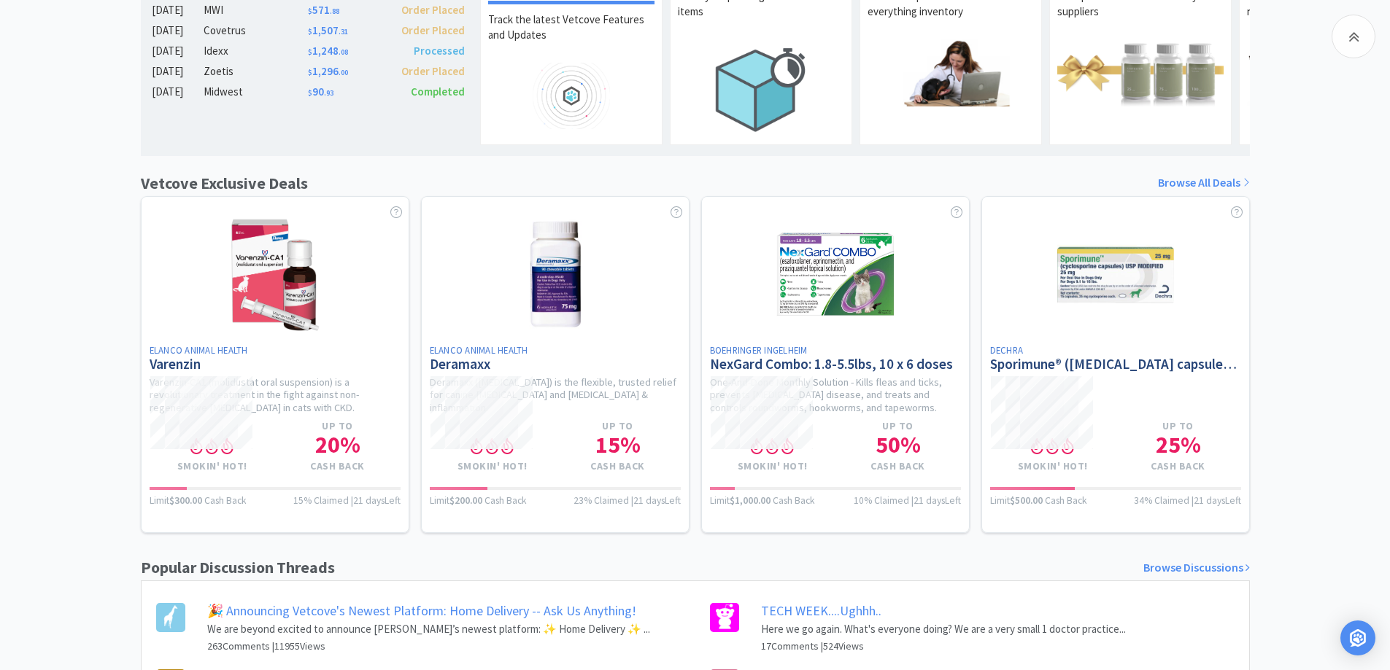
scroll to position [584, 0]
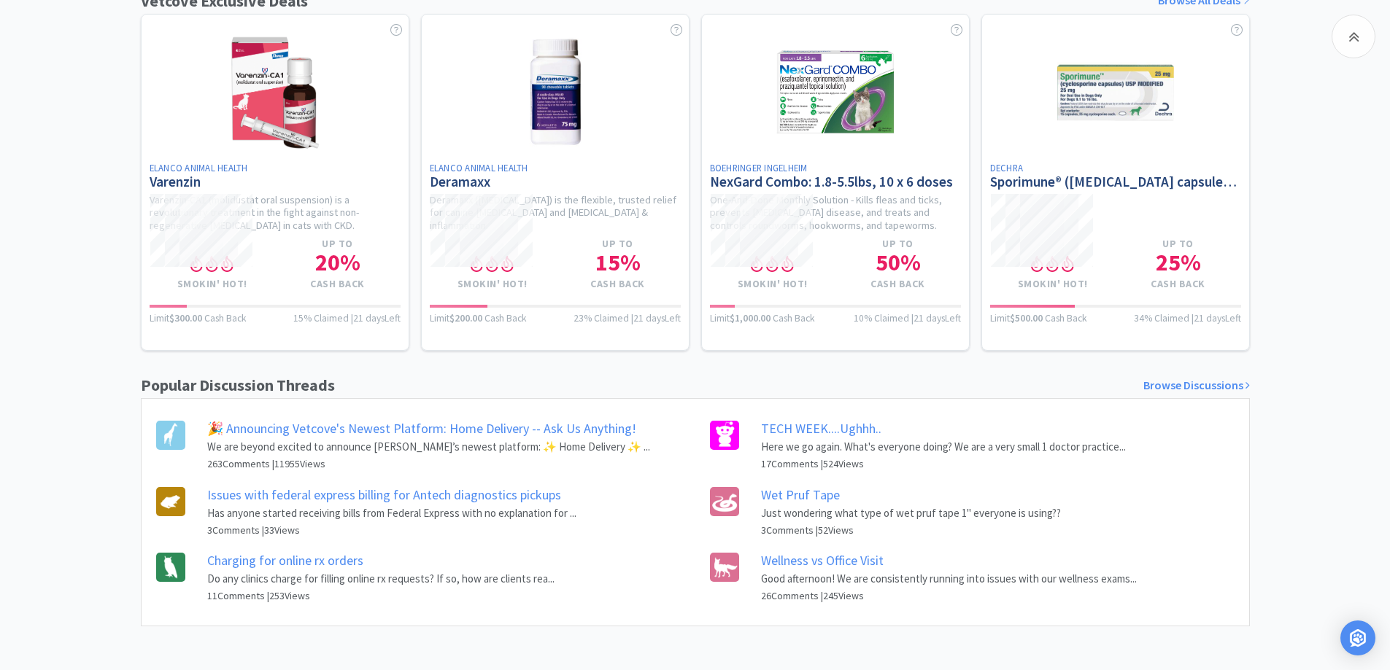
click at [788, 497] on link "Wet Pruf Tape" at bounding box center [800, 495] width 79 height 17
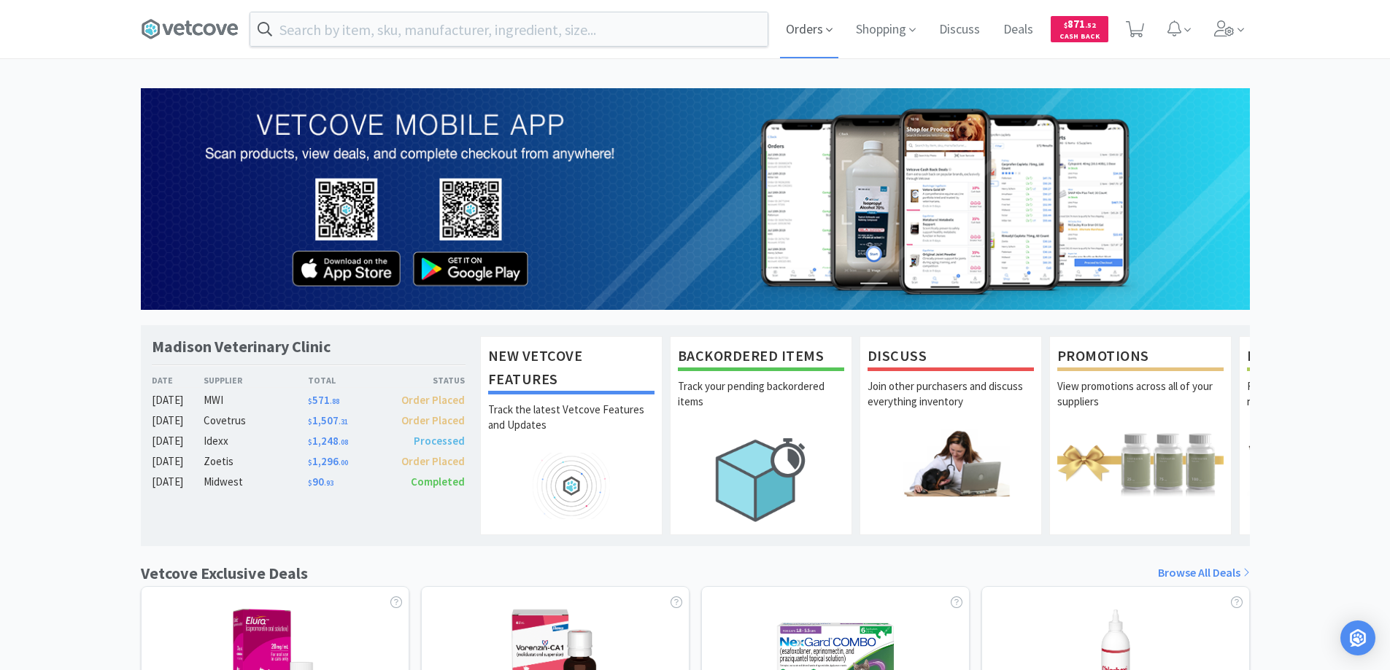
click at [807, 31] on span "Orders" at bounding box center [809, 29] width 58 height 58
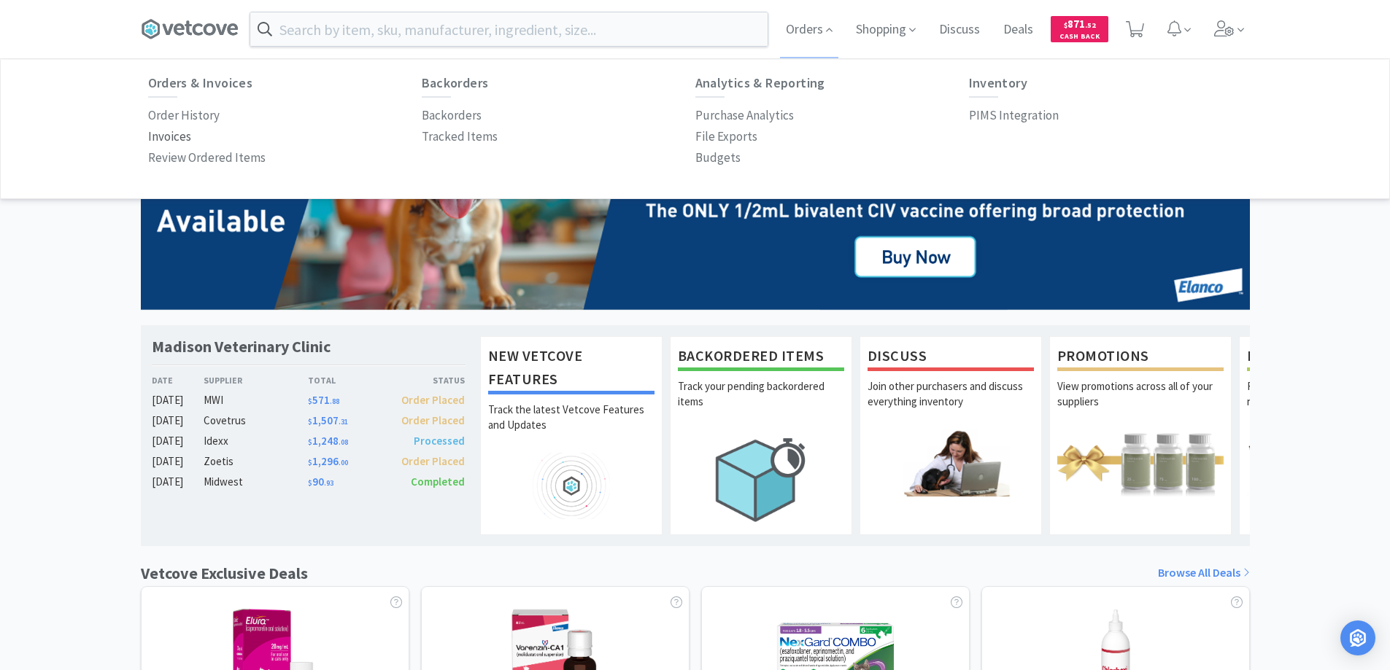
click at [179, 136] on p "Invoices" at bounding box center [169, 137] width 43 height 20
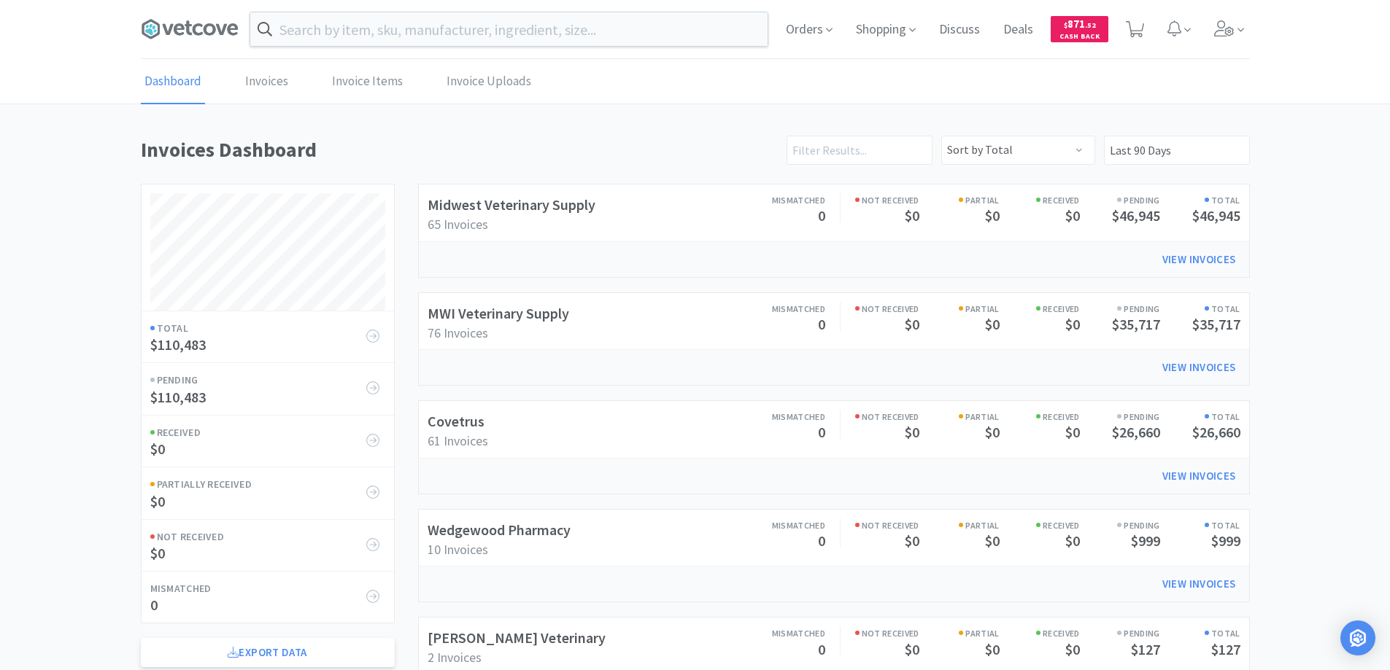
scroll to position [701, 1109]
click at [267, 83] on link "Invoices" at bounding box center [266, 82] width 50 height 45
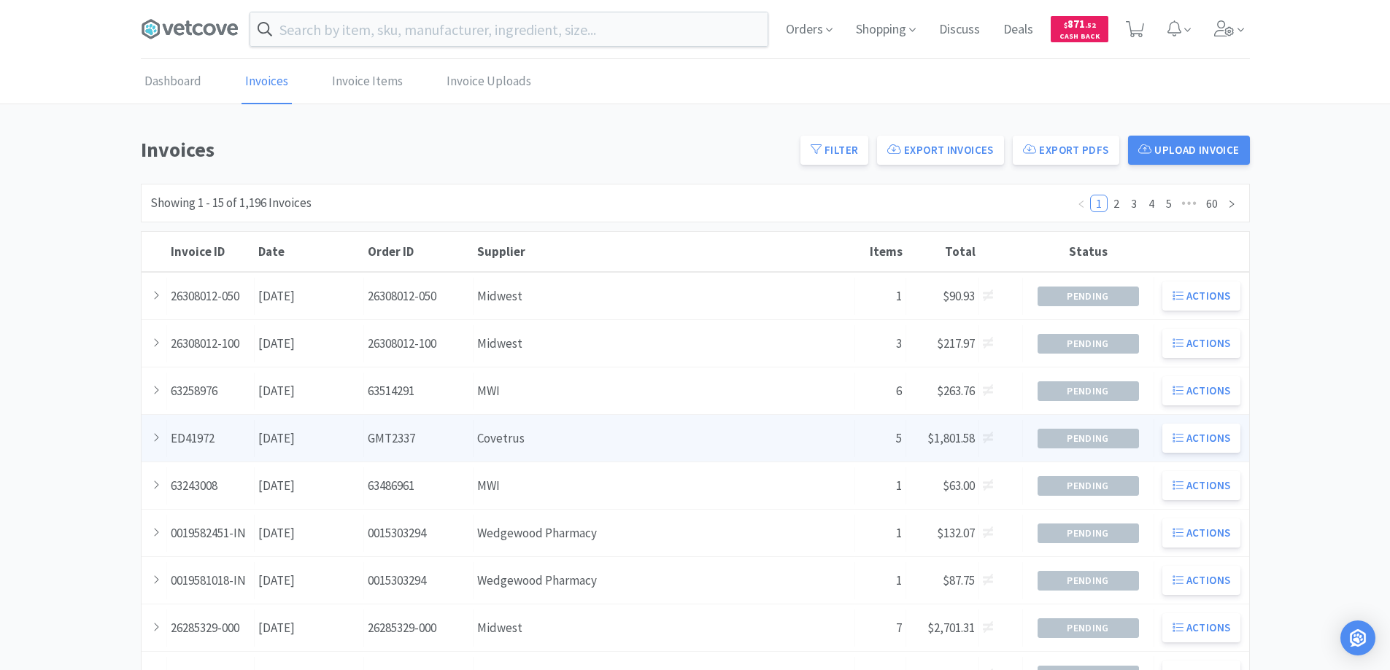
click at [508, 443] on div "Supplier Covetrus" at bounding box center [664, 438] width 382 height 37
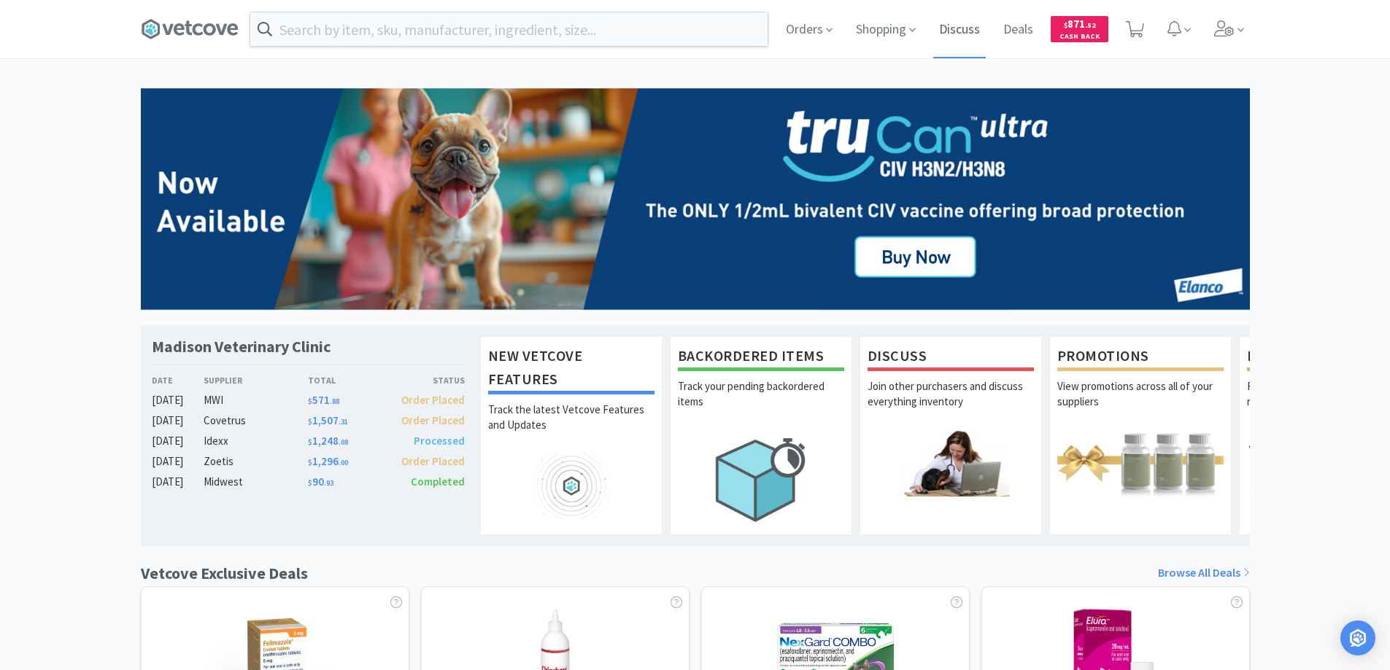
click at [961, 27] on span "Discuss" at bounding box center [959, 29] width 53 height 58
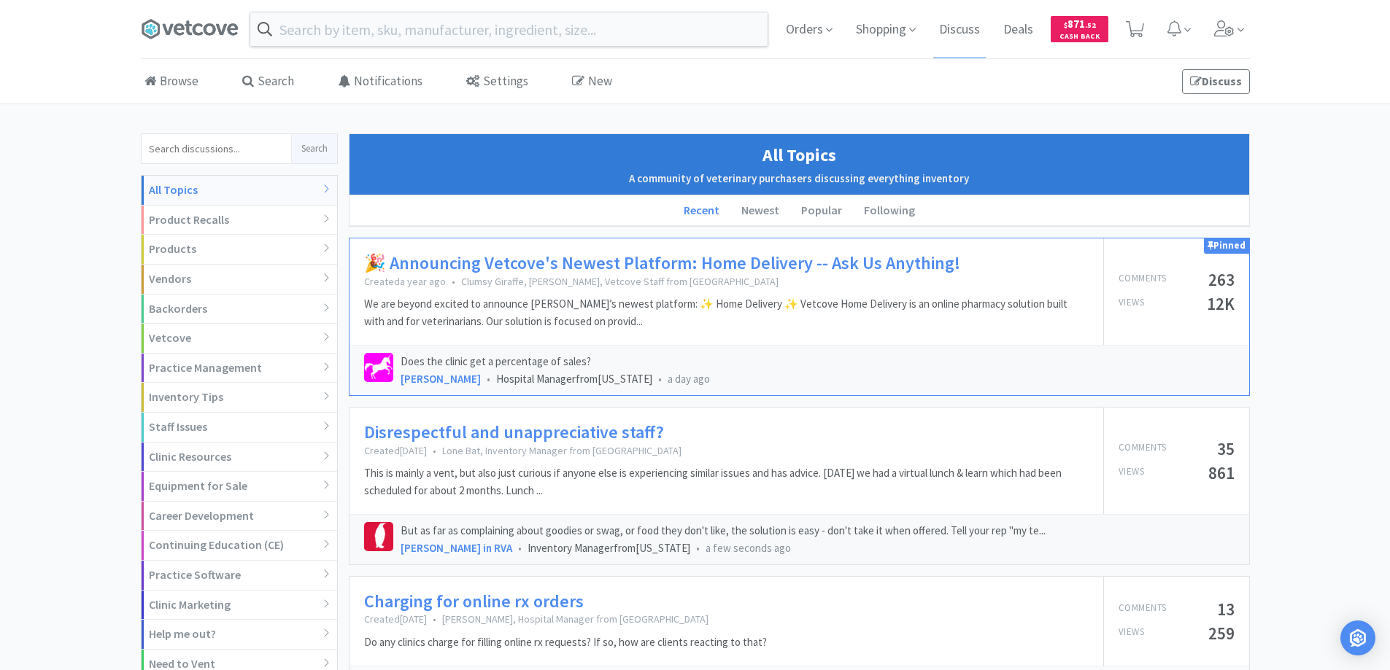
click at [169, 152] on input at bounding box center [217, 148] width 150 height 29
type input "wet proof tape"
click at [313, 148] on button "Search" at bounding box center [314, 148] width 46 height 29
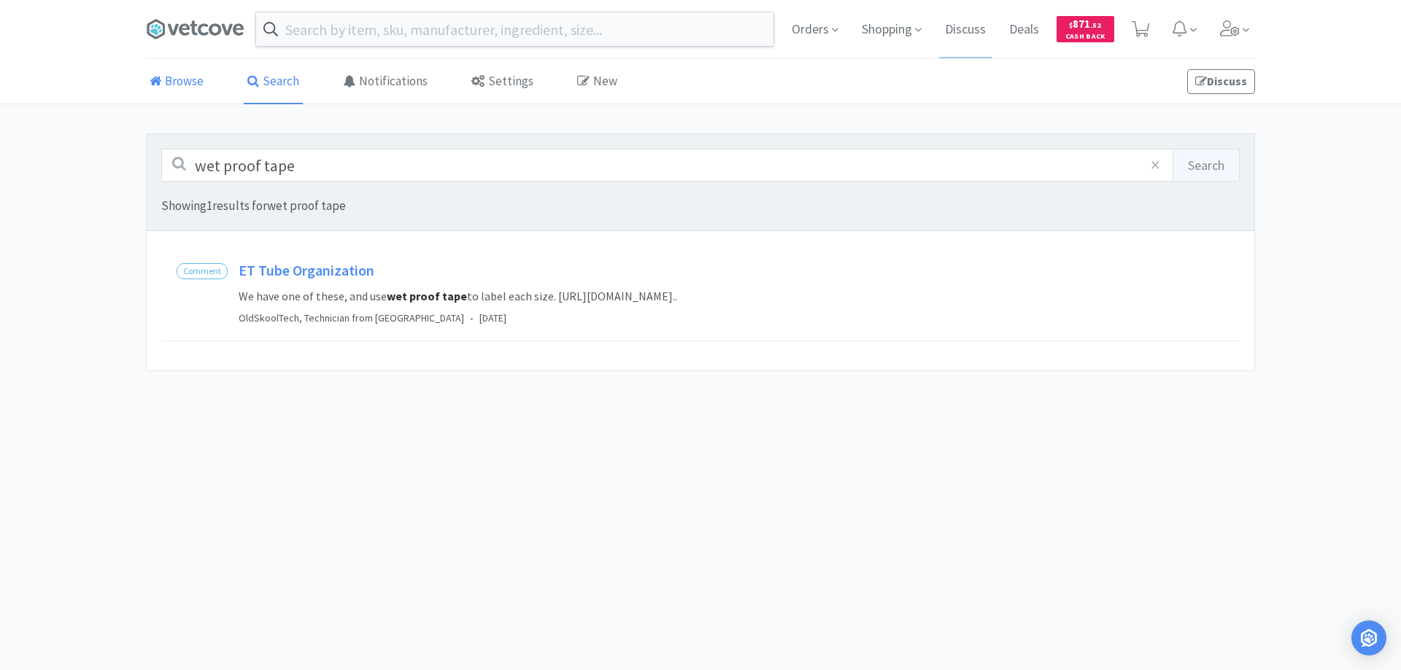
click at [179, 79] on link "Browse" at bounding box center [176, 82] width 61 height 45
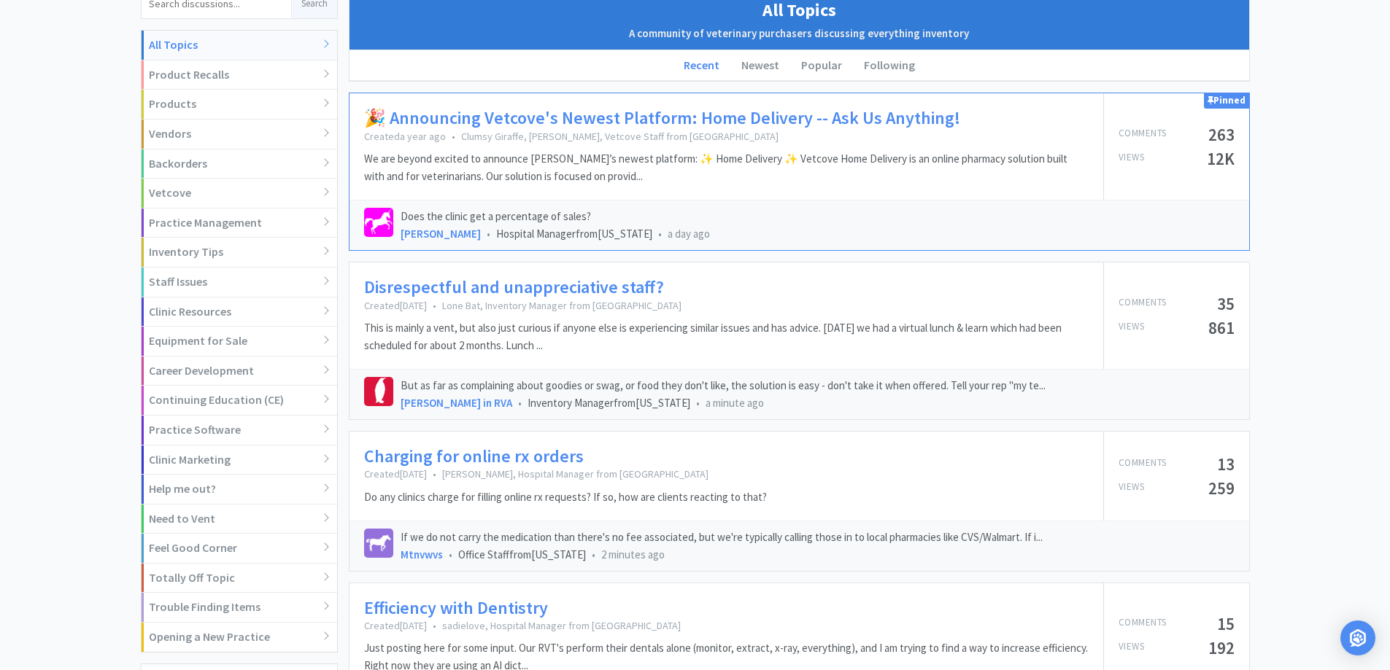
scroll to position [146, 0]
click at [242, 610] on div "Trouble Finding Items" at bounding box center [240, 607] width 196 height 30
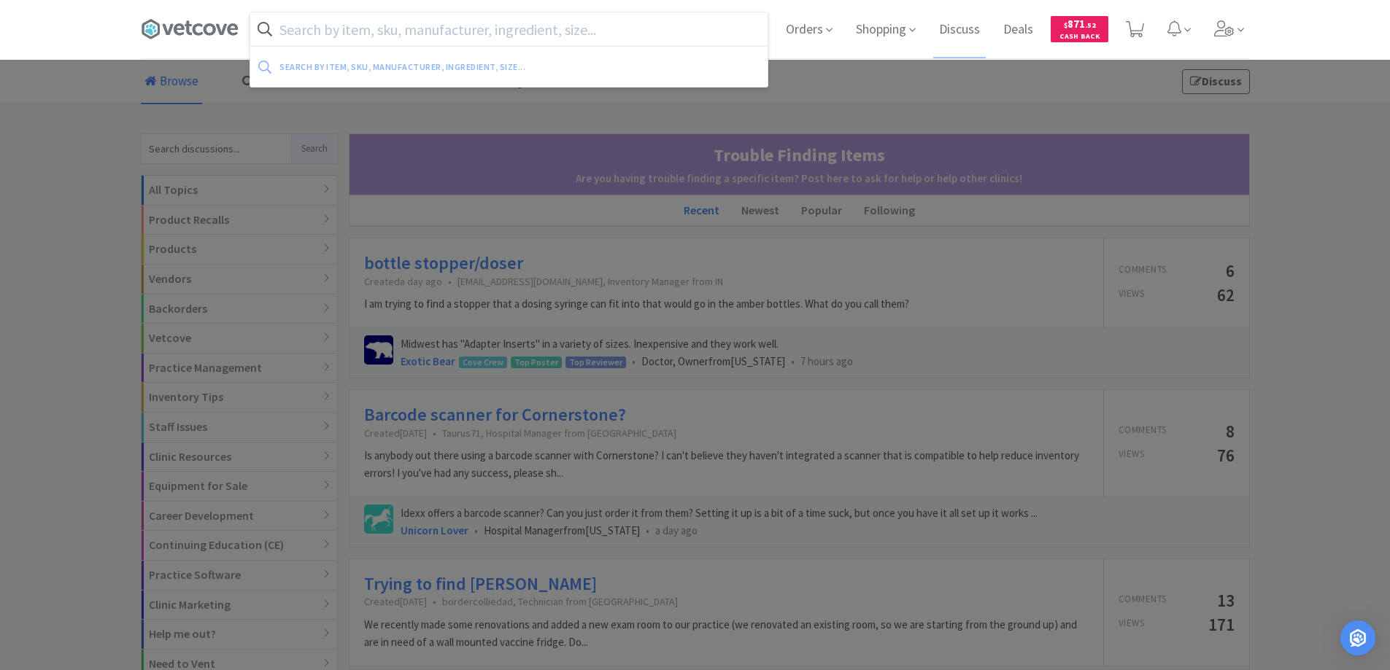
click at [324, 27] on input "text" at bounding box center [508, 29] width 517 height 34
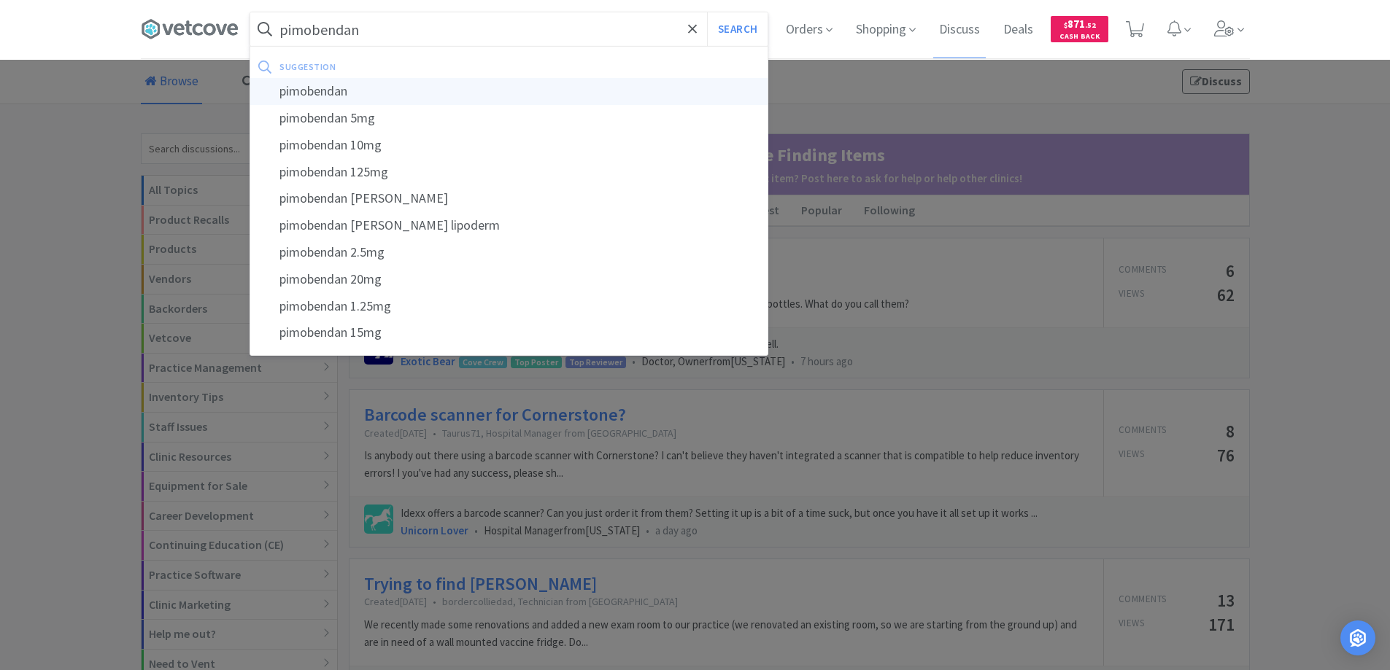
type input "pimobendan"
click at [293, 95] on div "pimobendan" at bounding box center [508, 91] width 517 height 27
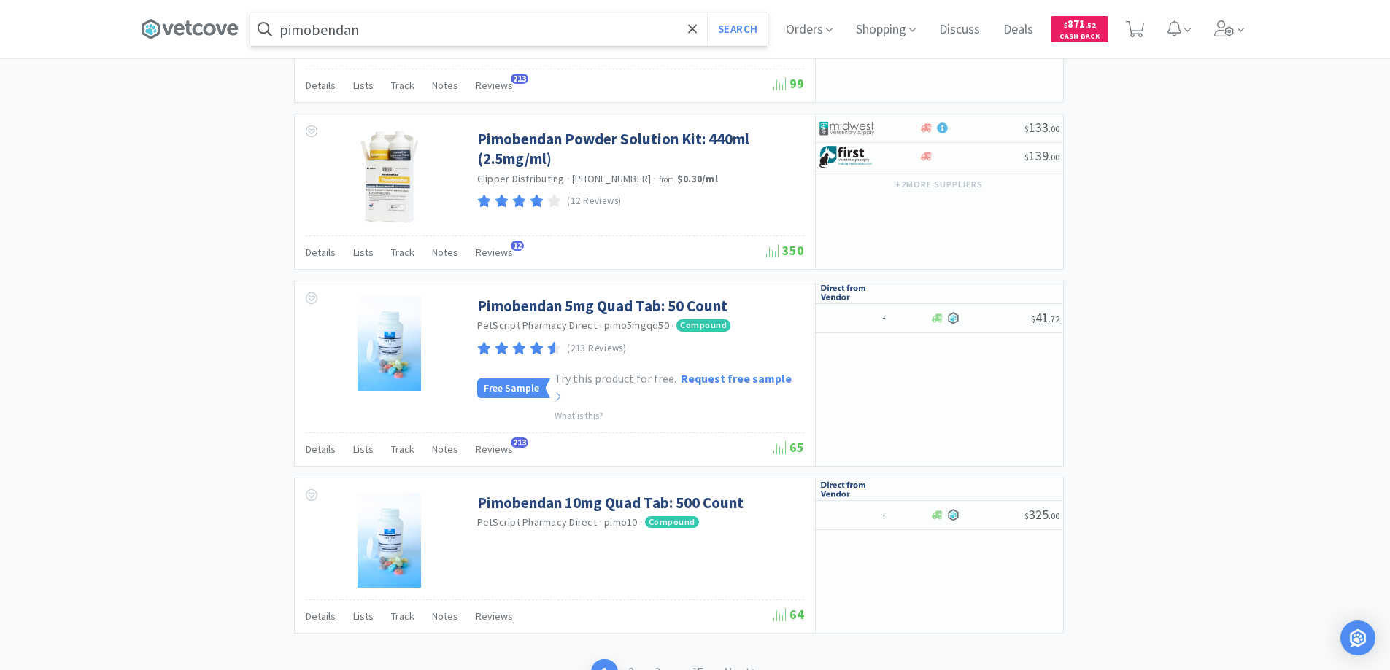
scroll to position [2453, 0]
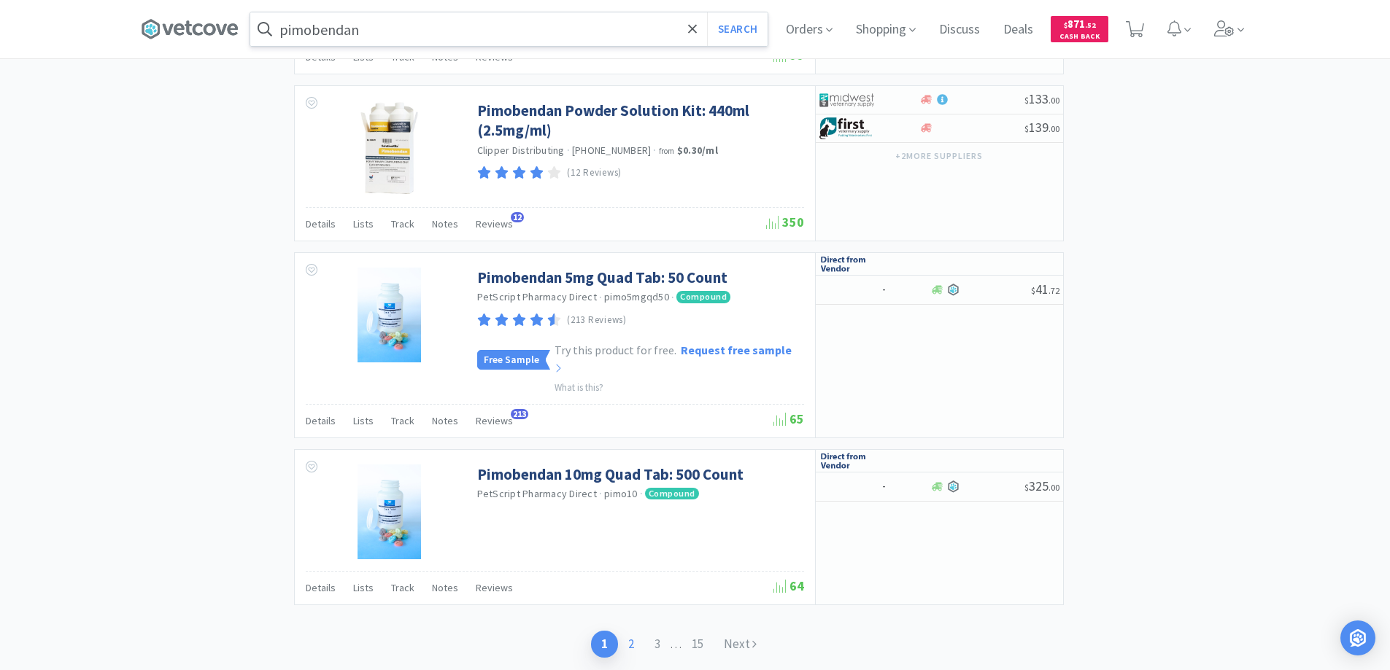
click at [630, 631] on link "2" at bounding box center [631, 644] width 26 height 27
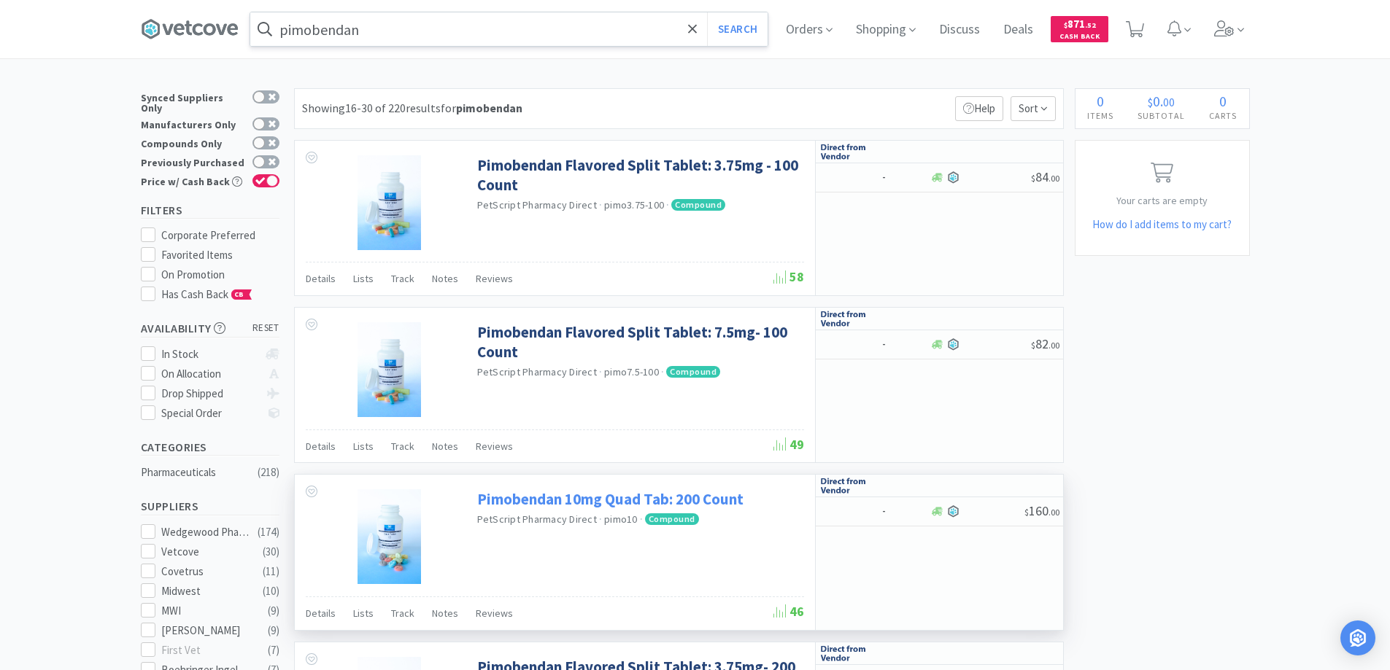
click at [547, 503] on link "Pimobendan 10mg Quad Tab: 200 Count" at bounding box center [610, 500] width 266 height 20
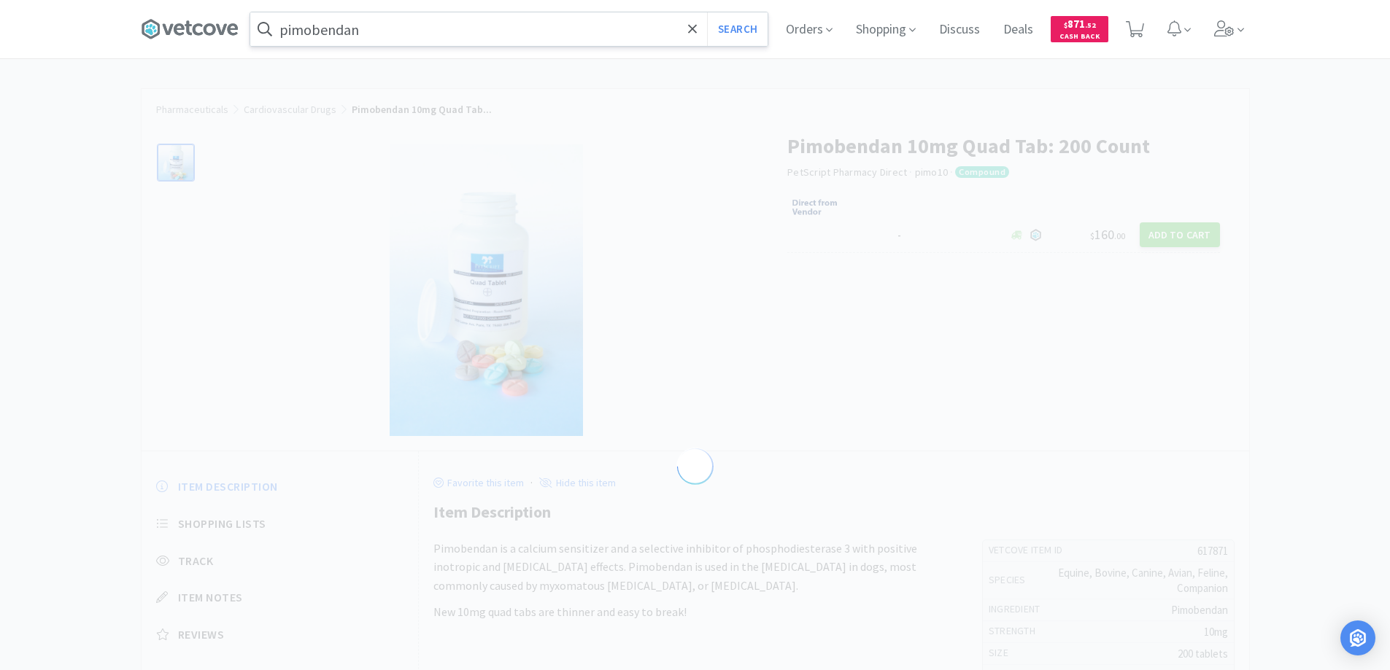
select select "617871"
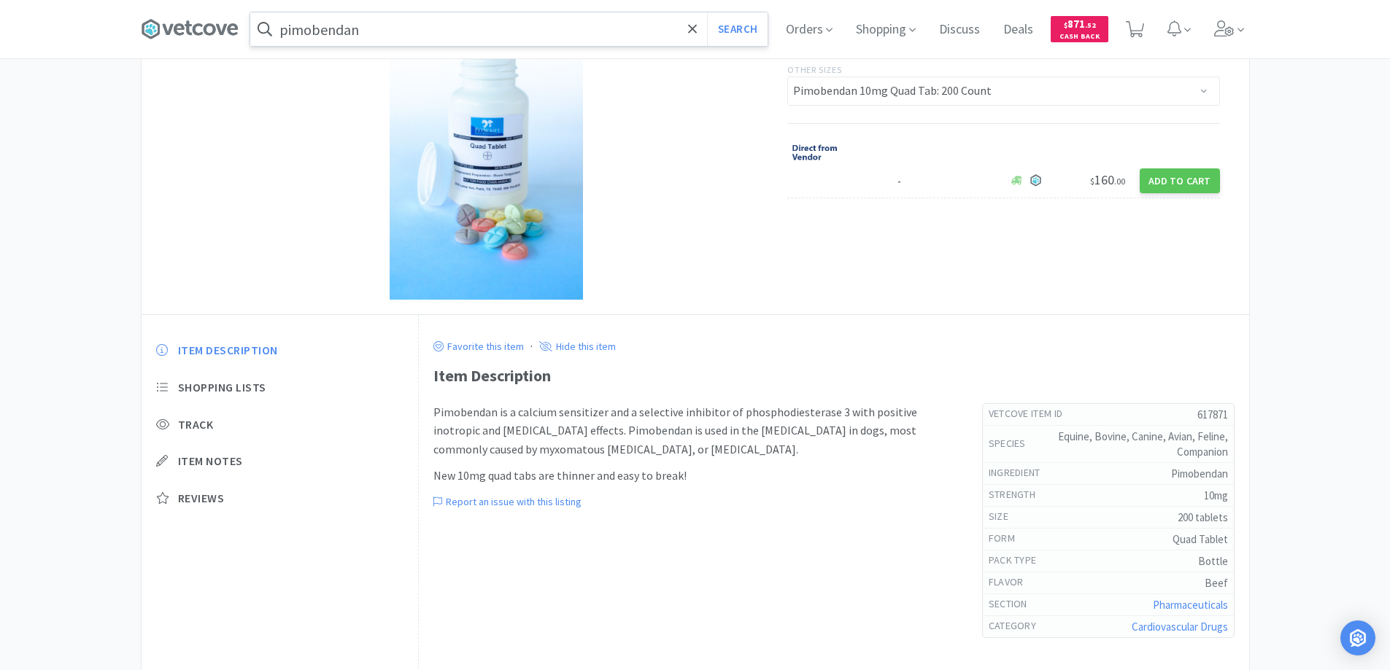
scroll to position [4, 0]
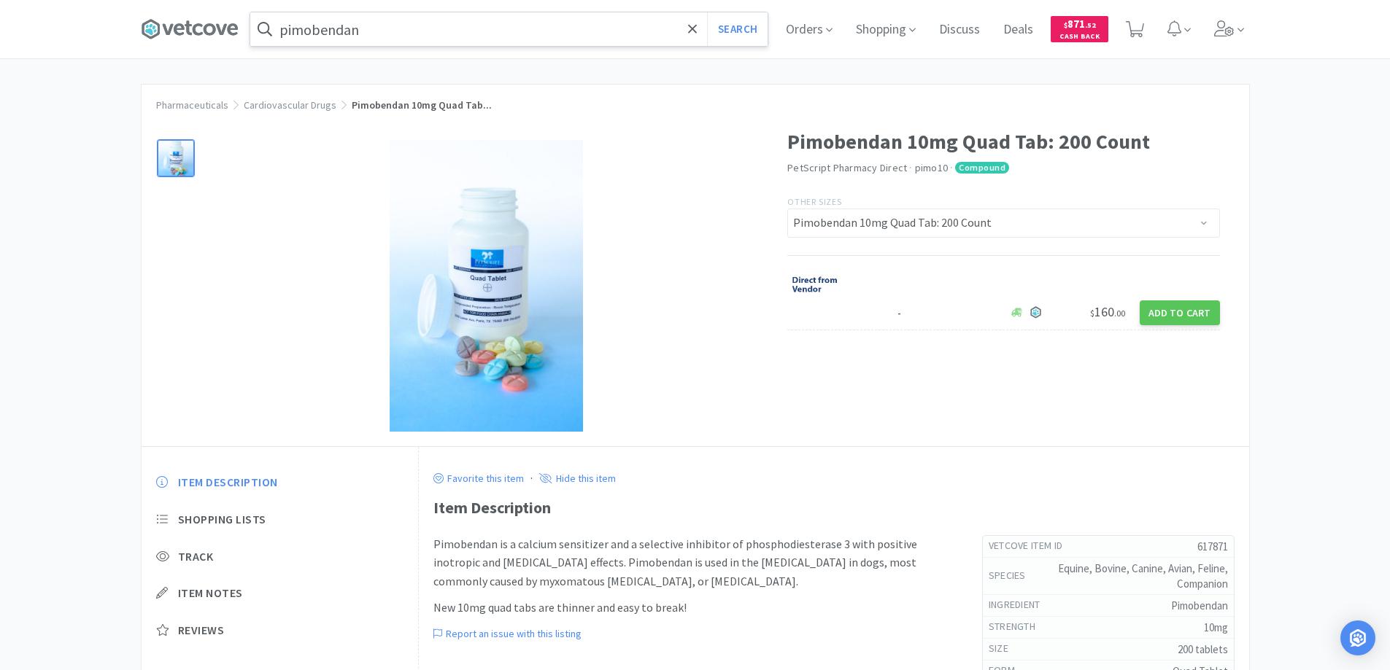
click at [481, 317] on img at bounding box center [486, 286] width 193 height 292
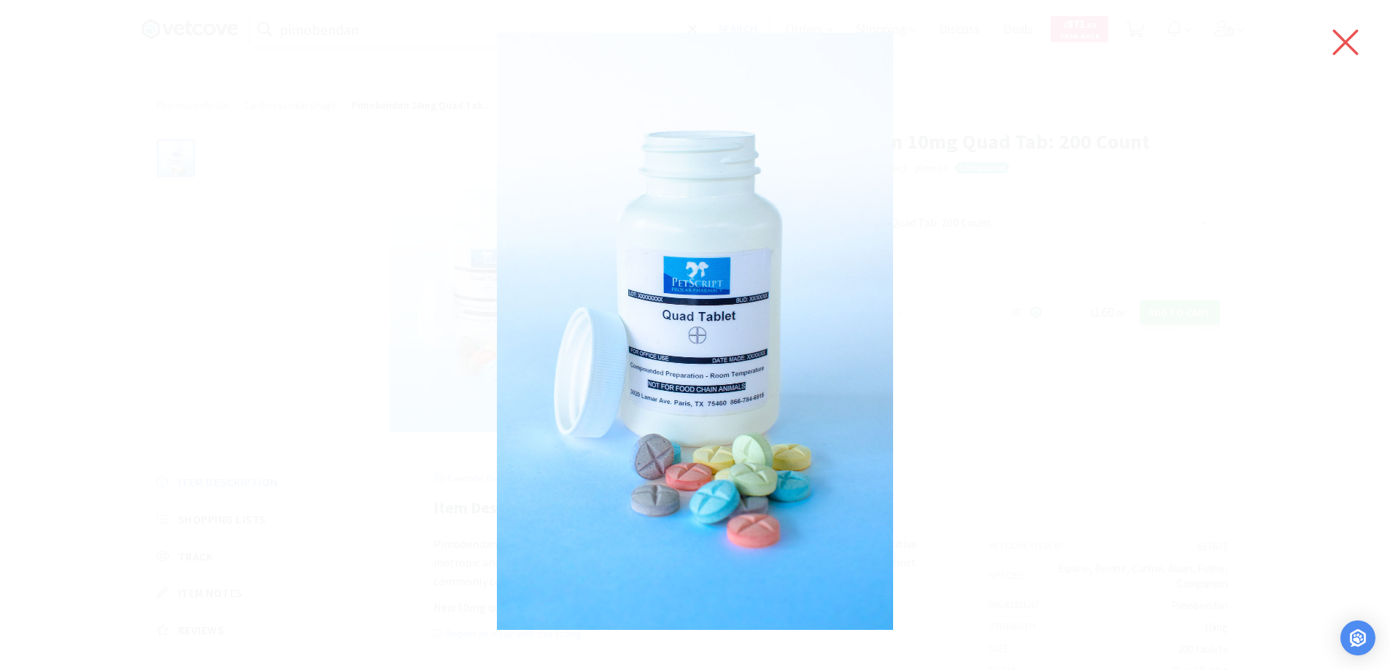
click at [1346, 33] on icon at bounding box center [1345, 42] width 31 height 41
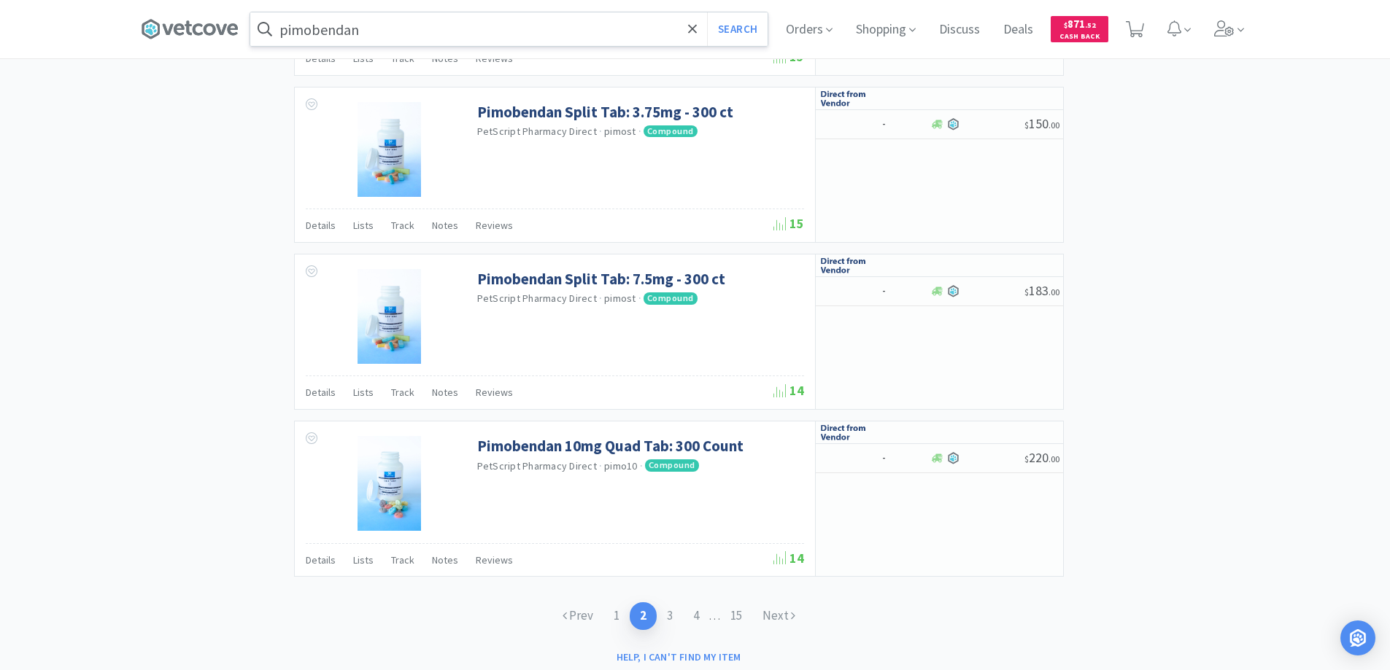
scroll to position [2114, 0]
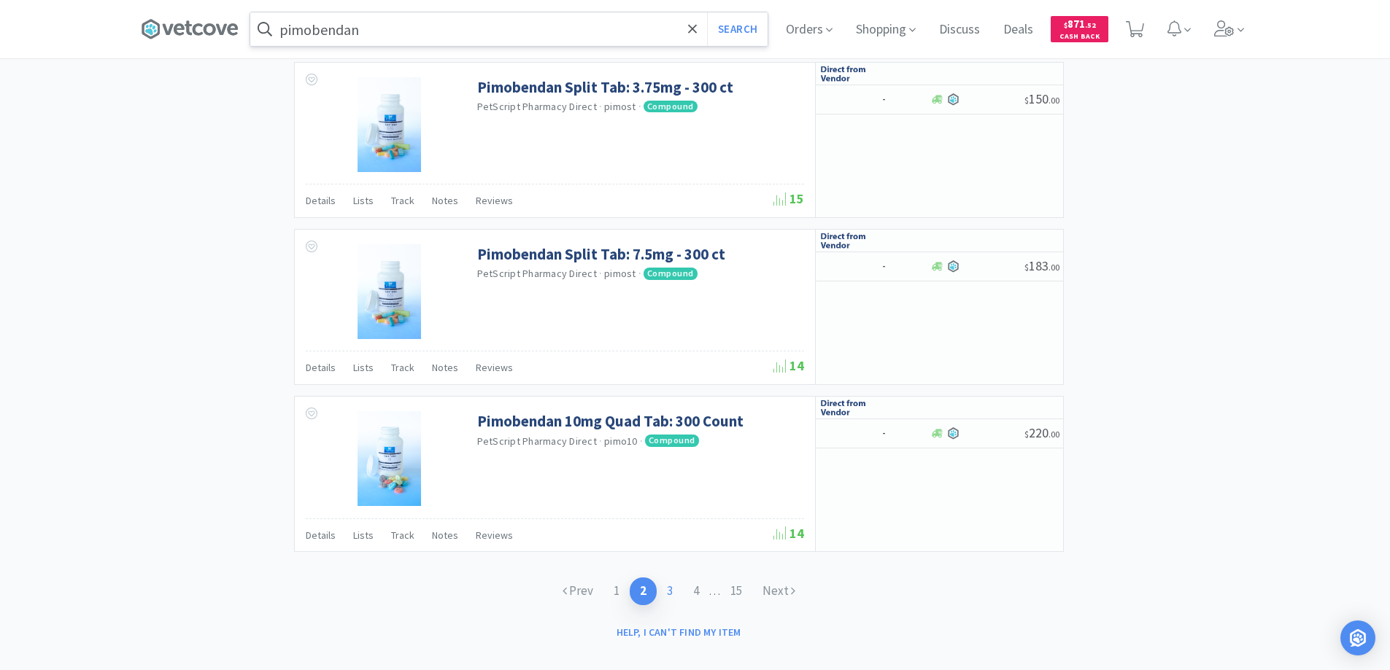
click at [672, 578] on link "3" at bounding box center [670, 591] width 26 height 27
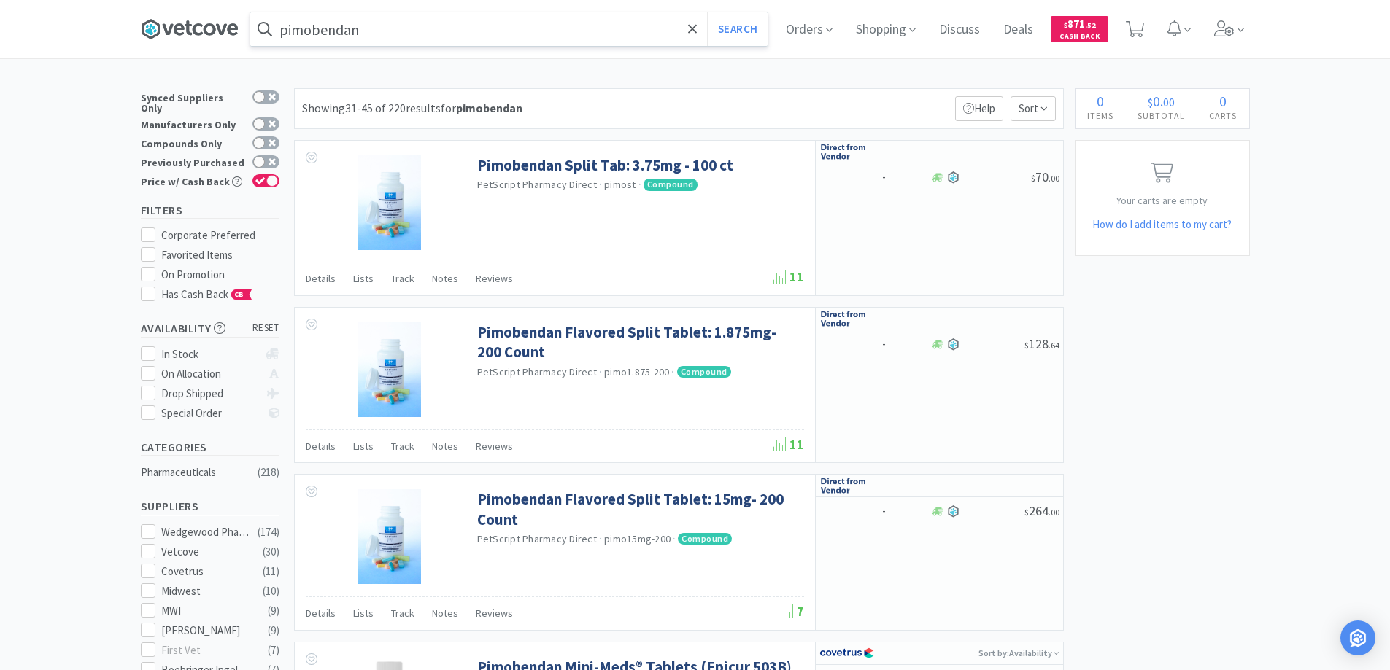
click at [192, 23] on icon at bounding box center [188, 28] width 7 height 15
